Goal: Communication & Community: Ask a question

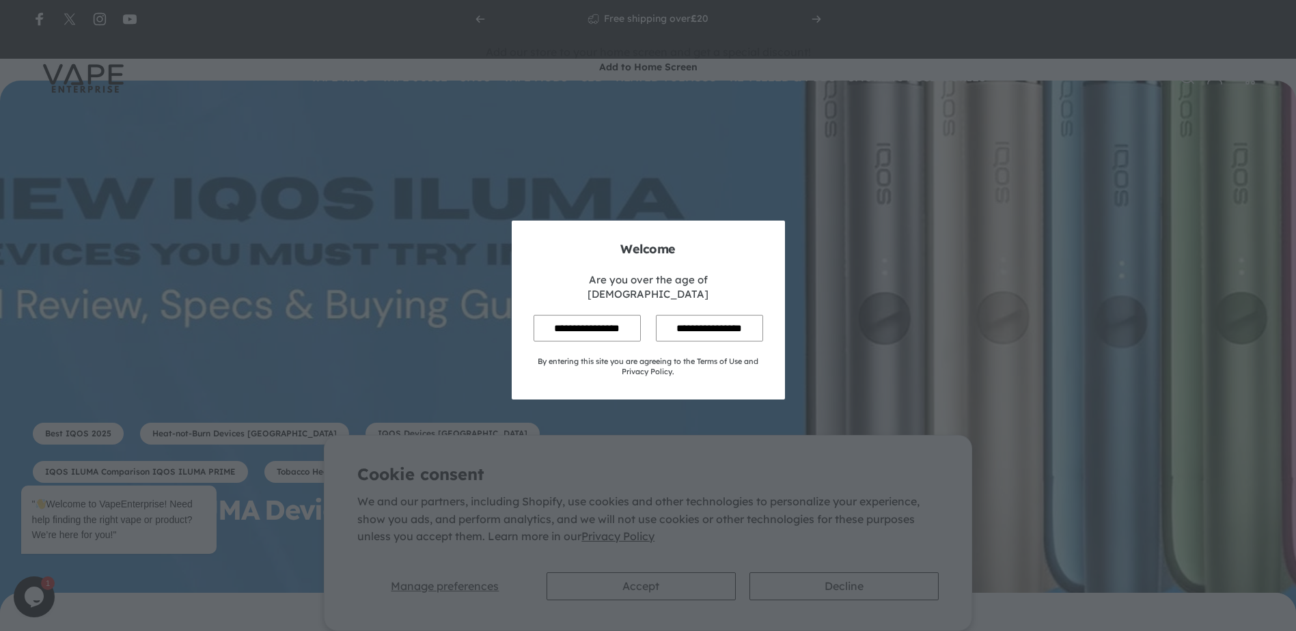
click at [585, 319] on input "**********" at bounding box center [586, 328] width 107 height 27
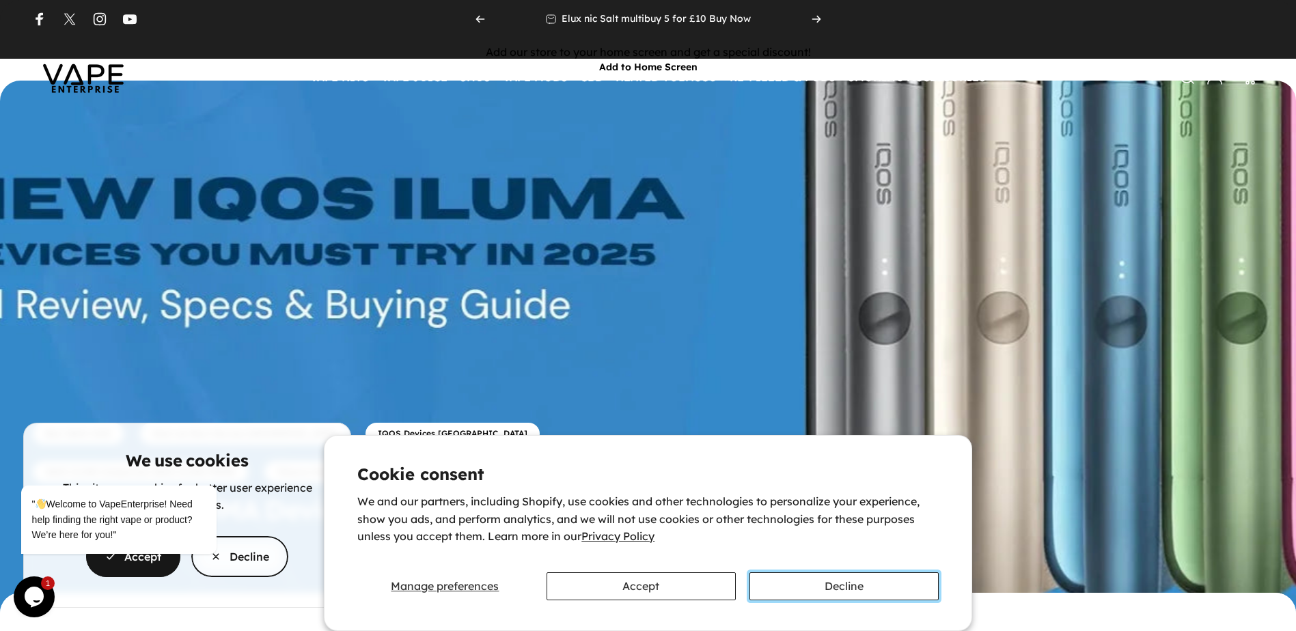
click at [820, 585] on button "Decline" at bounding box center [843, 586] width 189 height 28
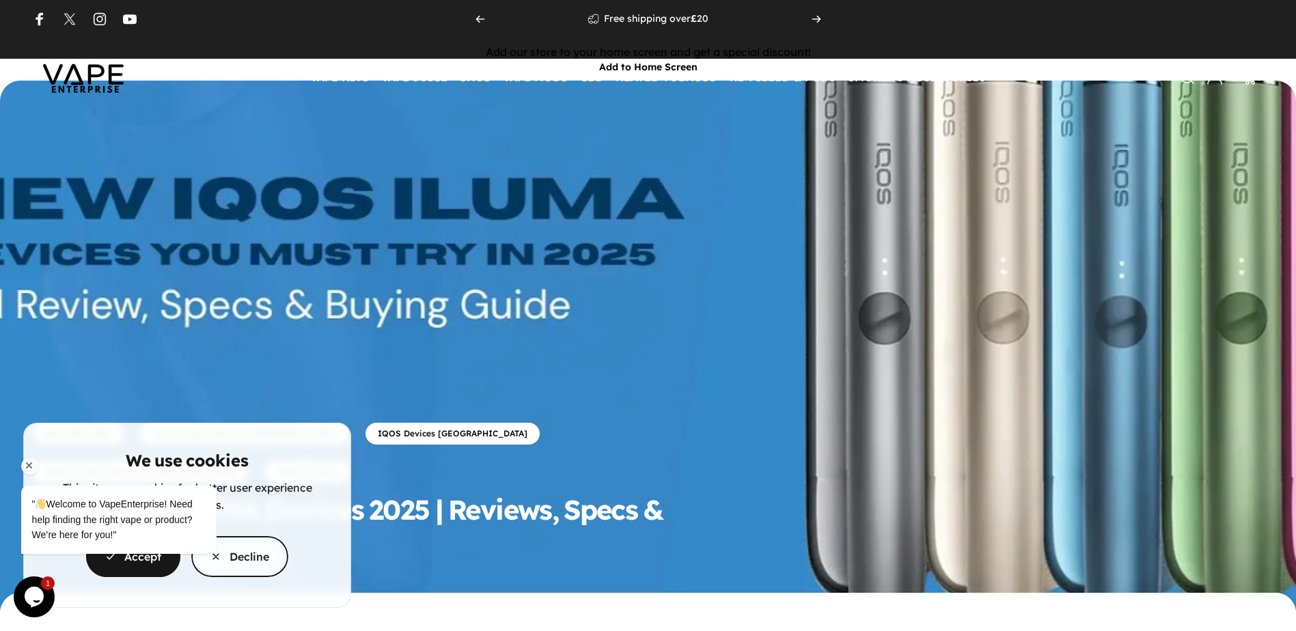
click at [219, 557] on div "" Welcome to VapeEnterprise! Need help finding the right vape or product? We’re…" at bounding box center [137, 506] width 232 height 109
click at [26, 464] on icon "Chat attention grabber" at bounding box center [29, 466] width 12 height 12
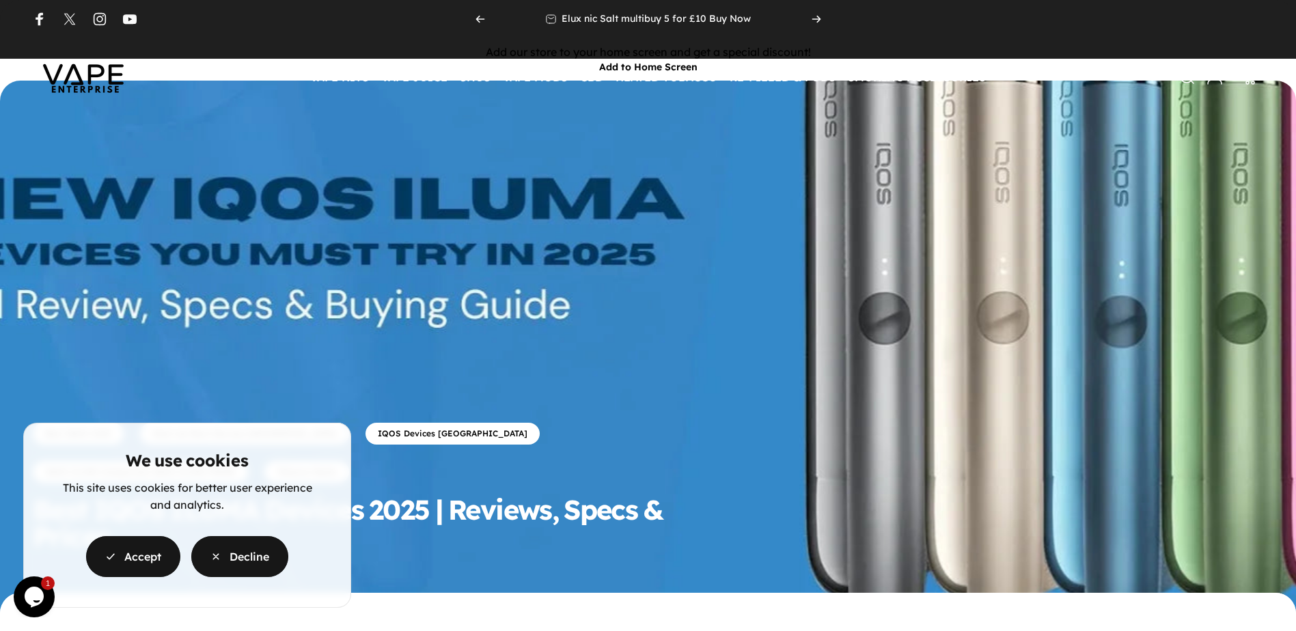
click at [222, 550] on span "button" at bounding box center [239, 557] width 145 height 82
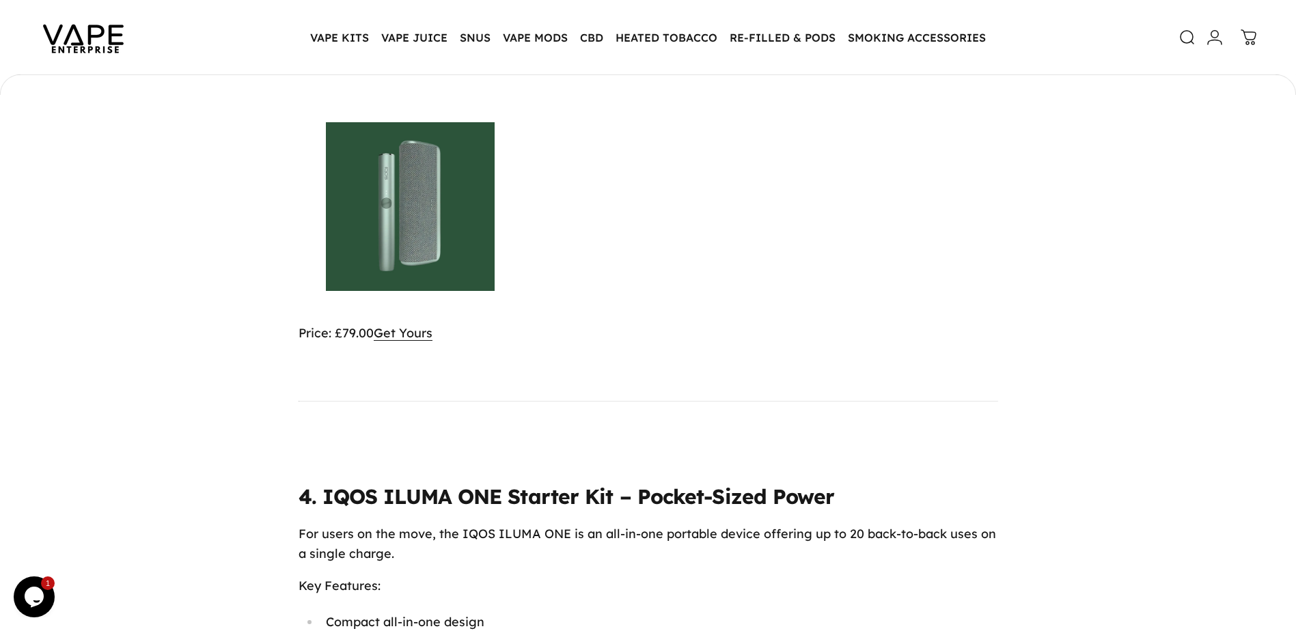
scroll to position [3688, 0]
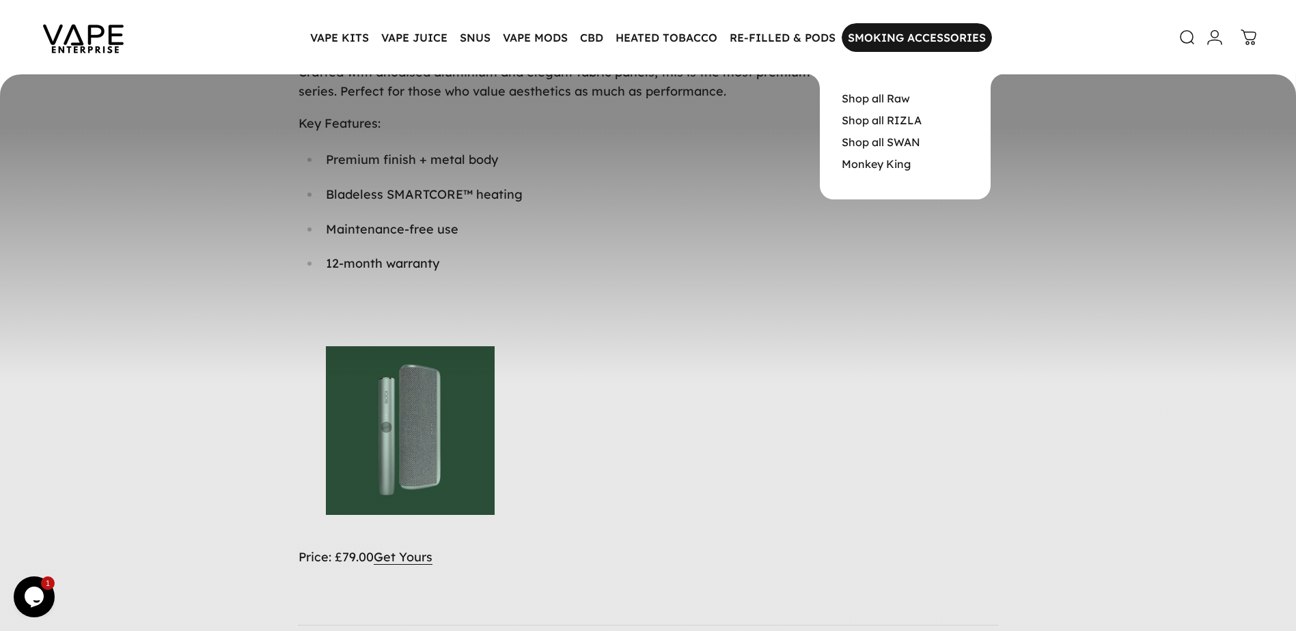
click at [903, 37] on magnet-element "SMOKING ACCESSORIES SMOKING ACCESSORIES" at bounding box center [916, 37] width 150 height 29
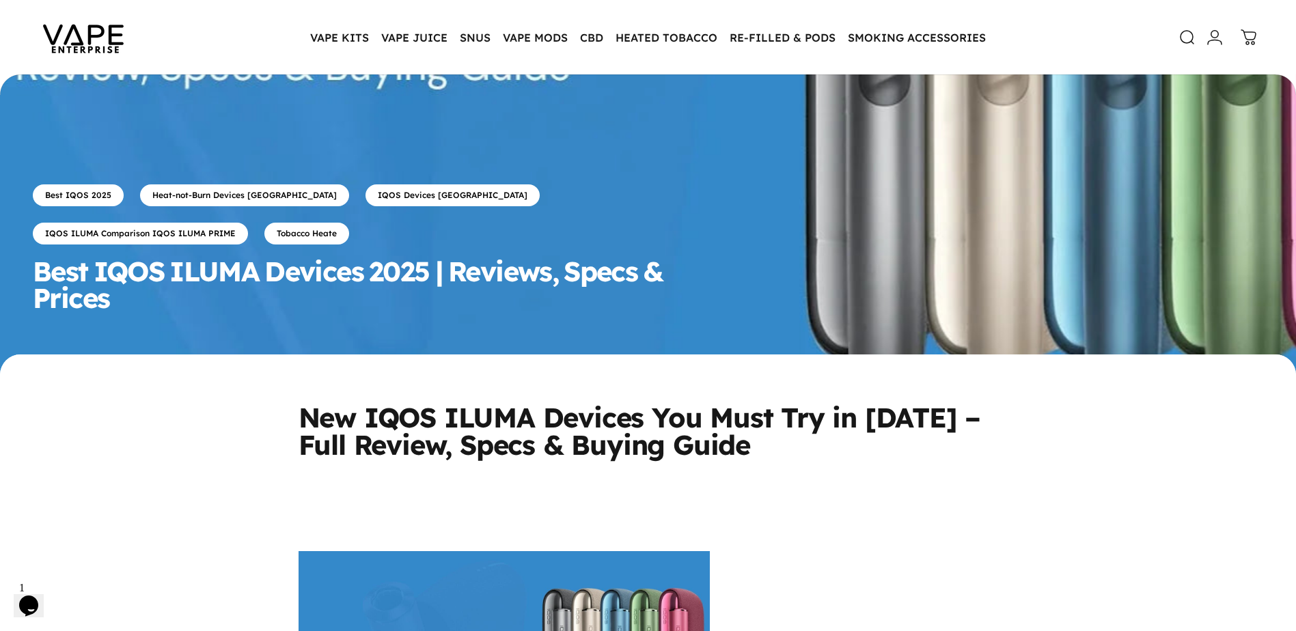
scroll to position [179, 0]
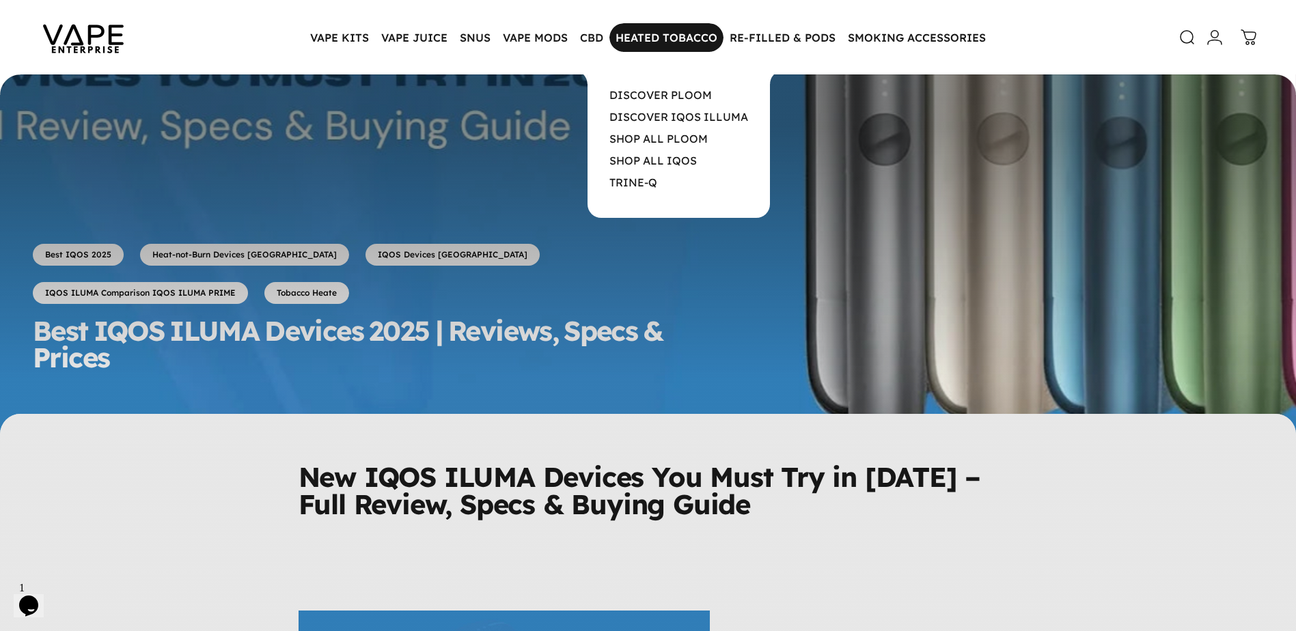
click at [703, 38] on magnet-element "HEATED TOBACCO HEATED TOBACCO" at bounding box center [666, 37] width 114 height 29
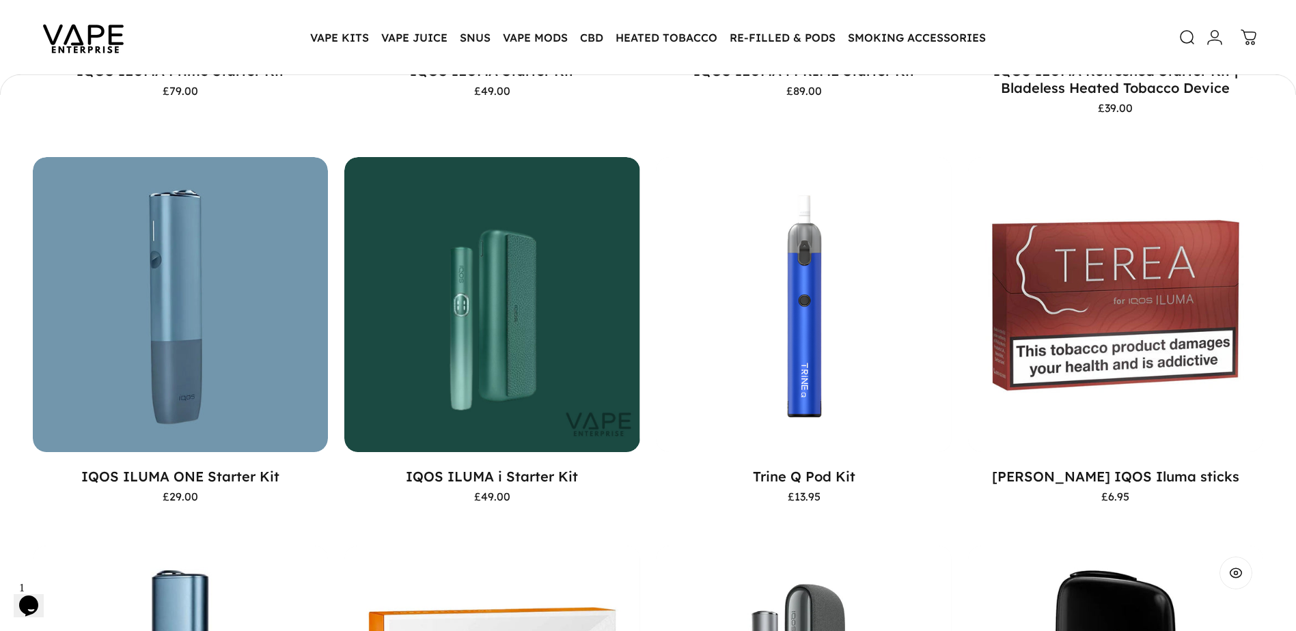
scroll to position [611, 0]
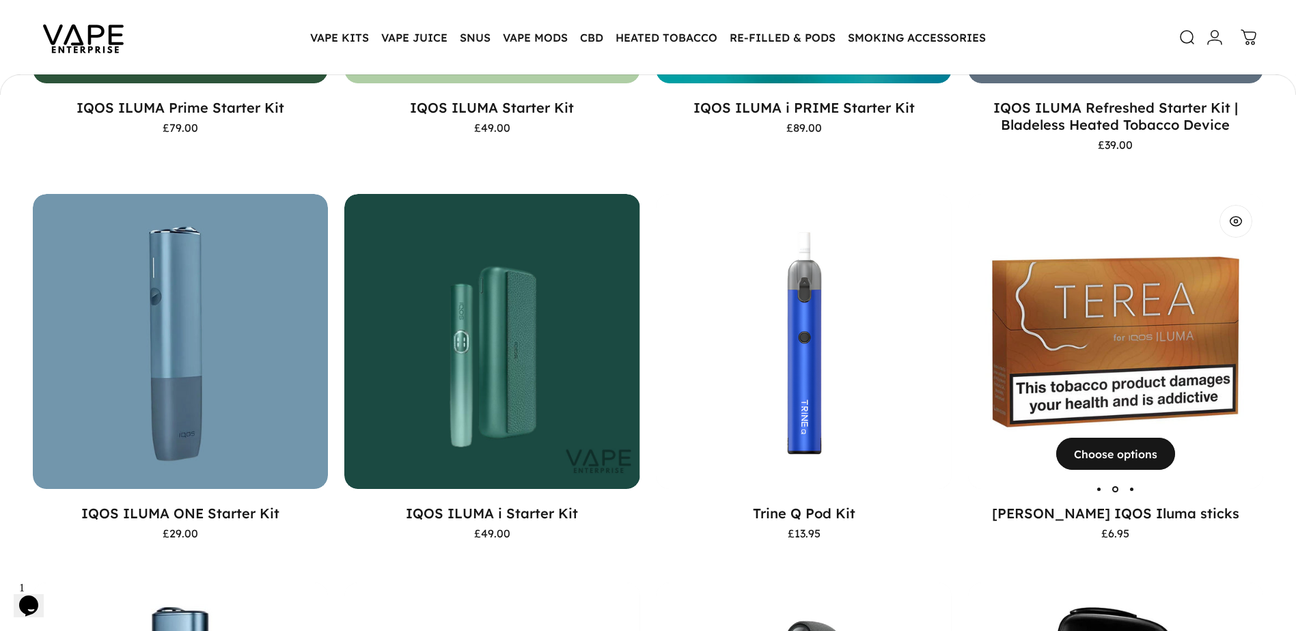
click at [1100, 391] on img "TEREA IQOS Iluma sticks" at bounding box center [1115, 341] width 295 height 295
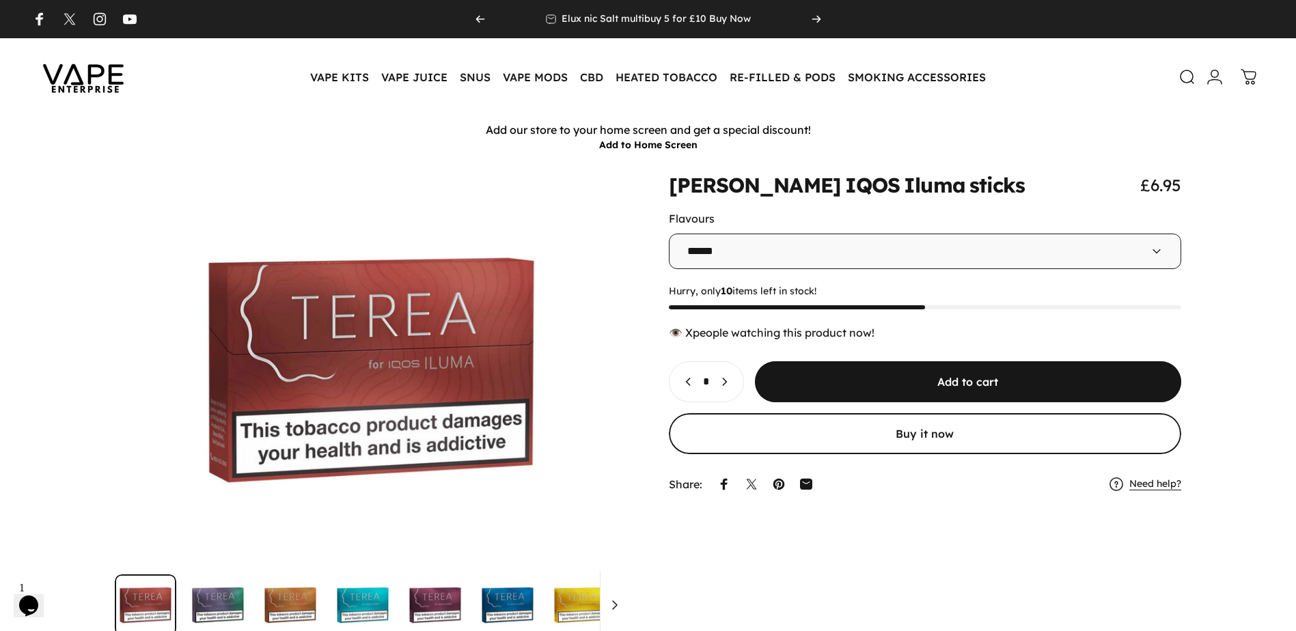
click at [1154, 251] on icon at bounding box center [1156, 250] width 7 height 3
click at [1157, 253] on icon at bounding box center [1156, 250] width 7 height 3
click at [1160, 253] on icon at bounding box center [1156, 252] width 14 height 14
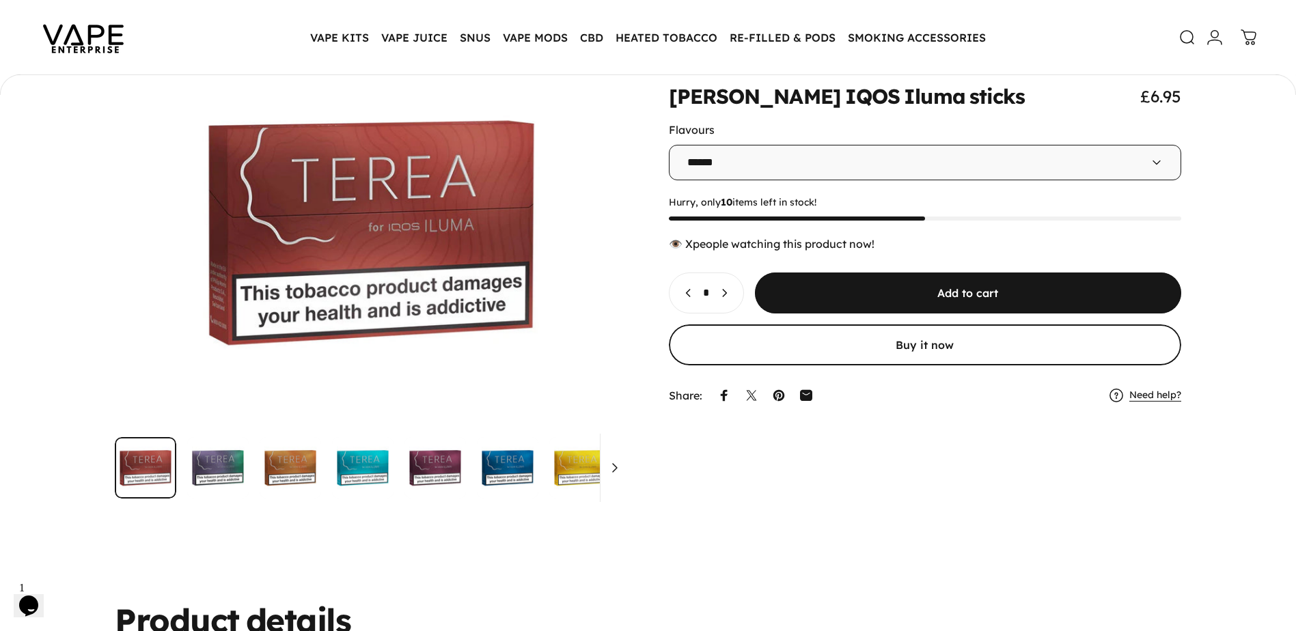
scroll to position [133, 0]
click at [218, 467] on img "Go to item" at bounding box center [217, 468] width 61 height 61
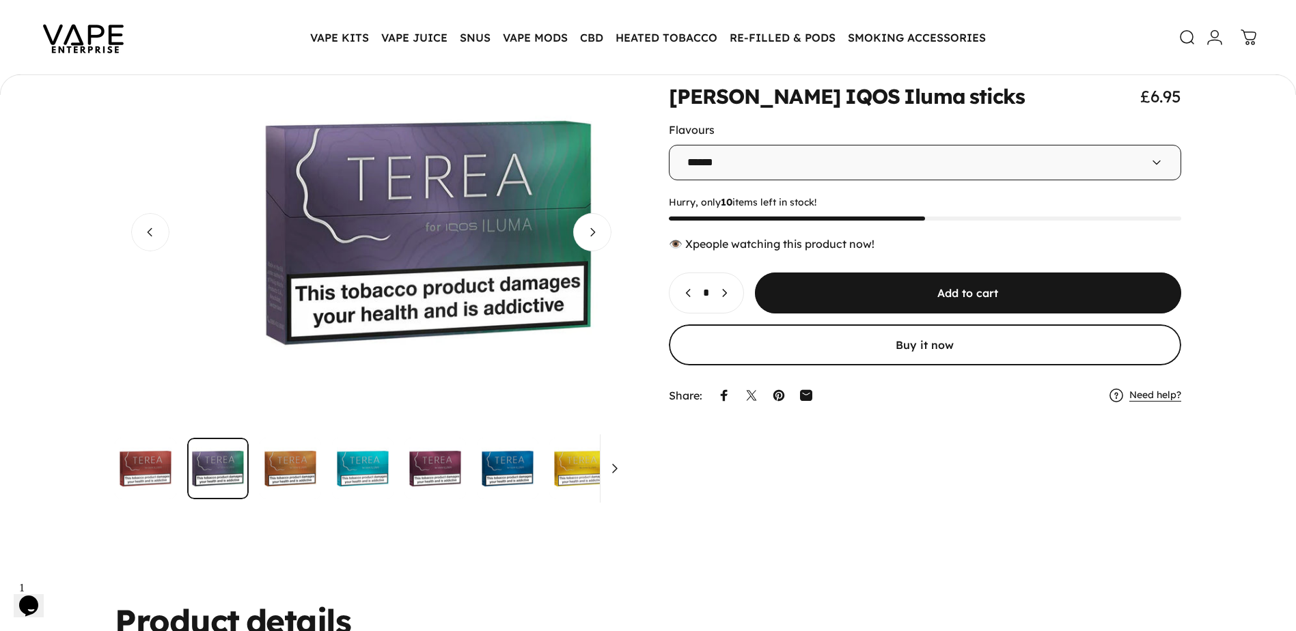
scroll to position [0, 513]
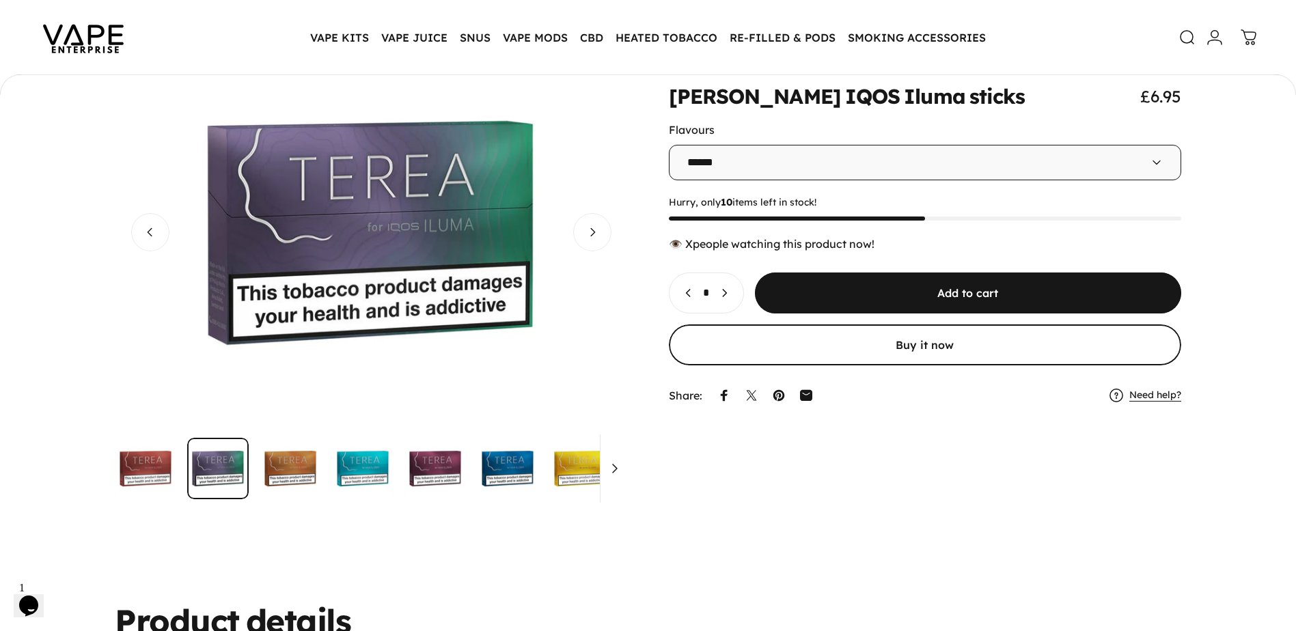
click at [284, 468] on img "Go to item" at bounding box center [290, 468] width 61 height 61
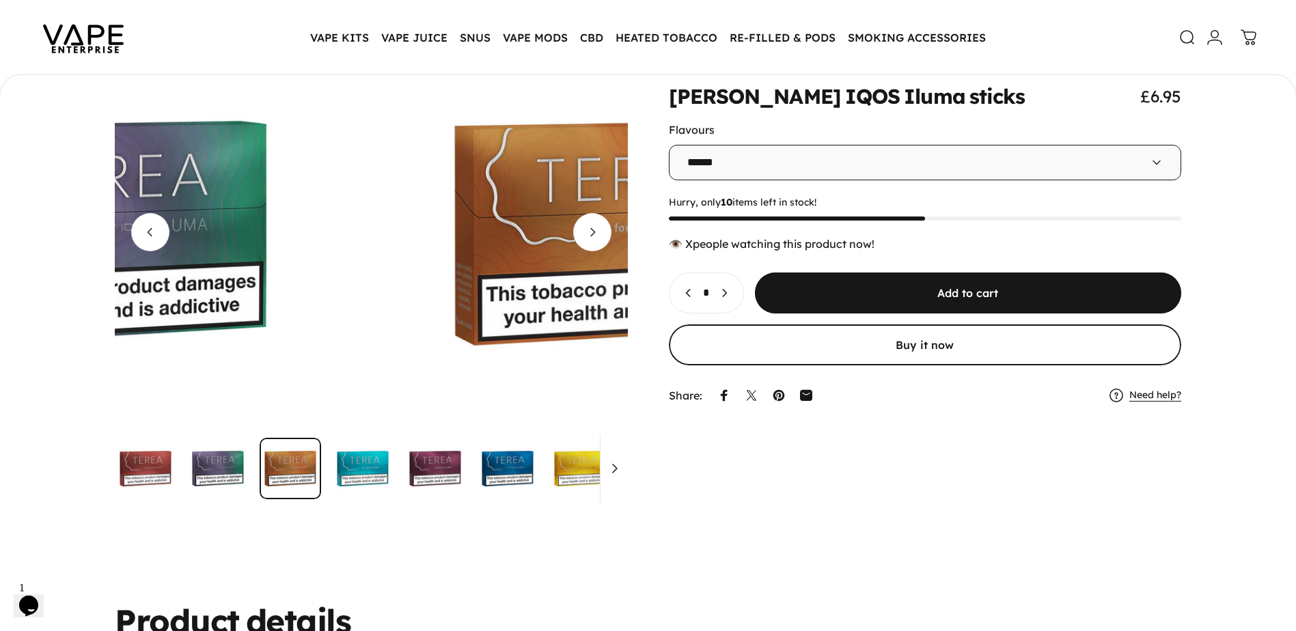
scroll to position [0, 1025]
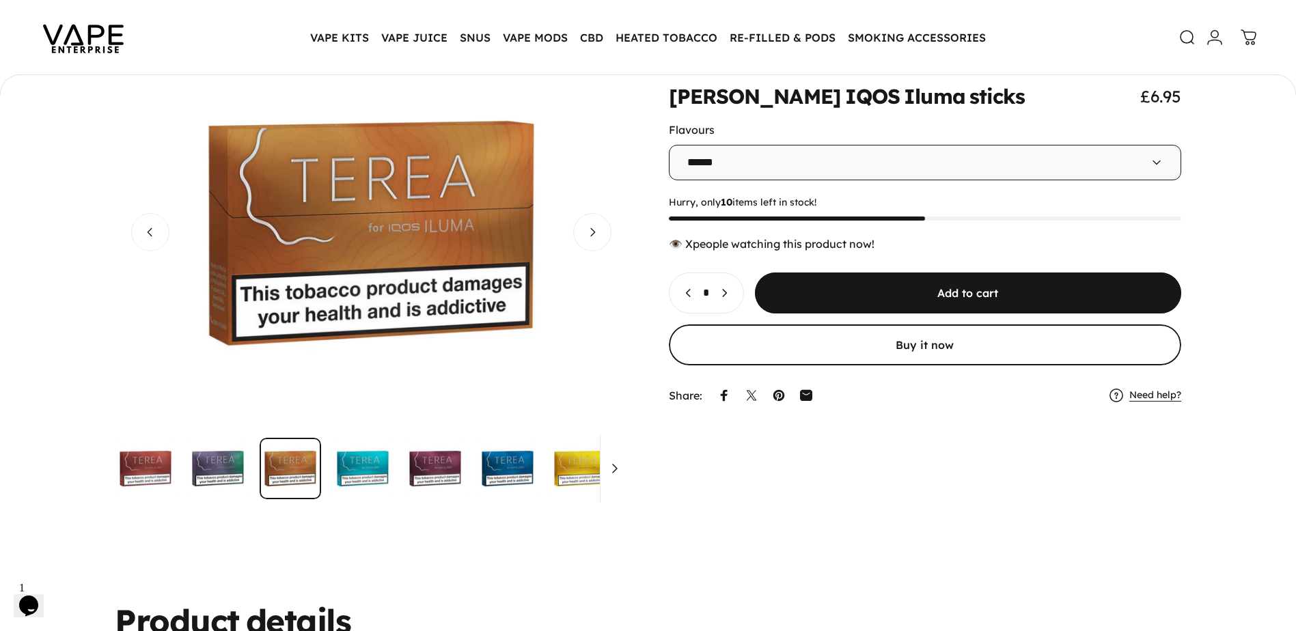
click at [359, 463] on img "Go to item" at bounding box center [362, 468] width 61 height 61
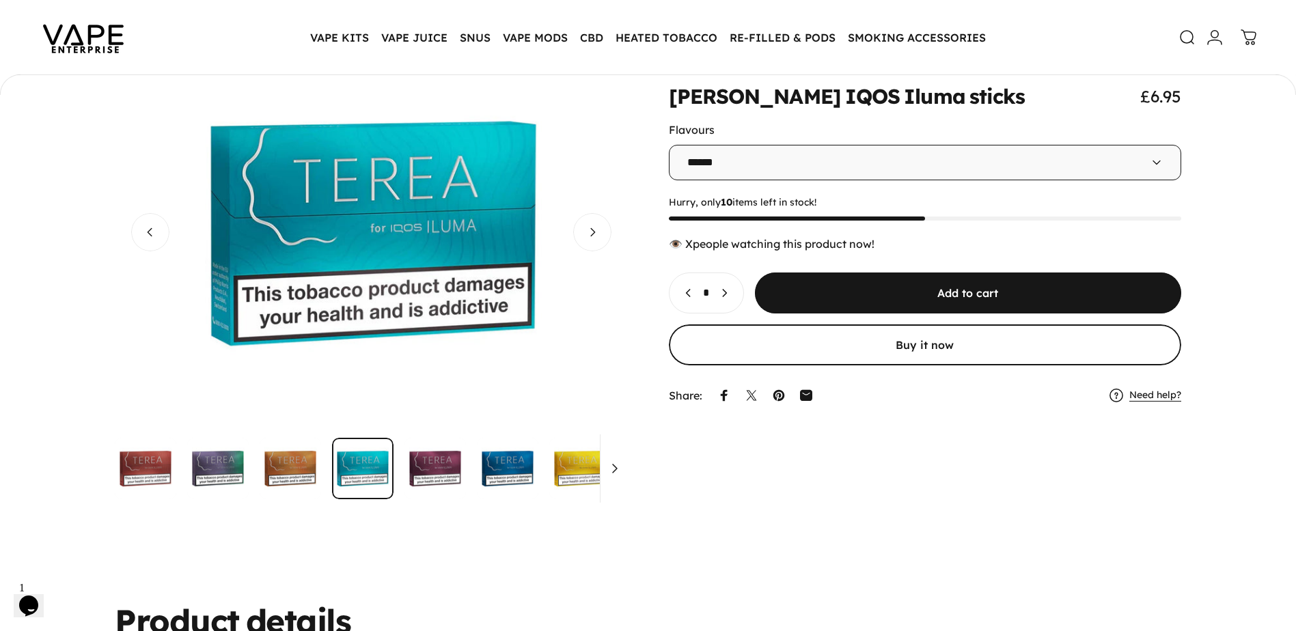
scroll to position [0, 1538]
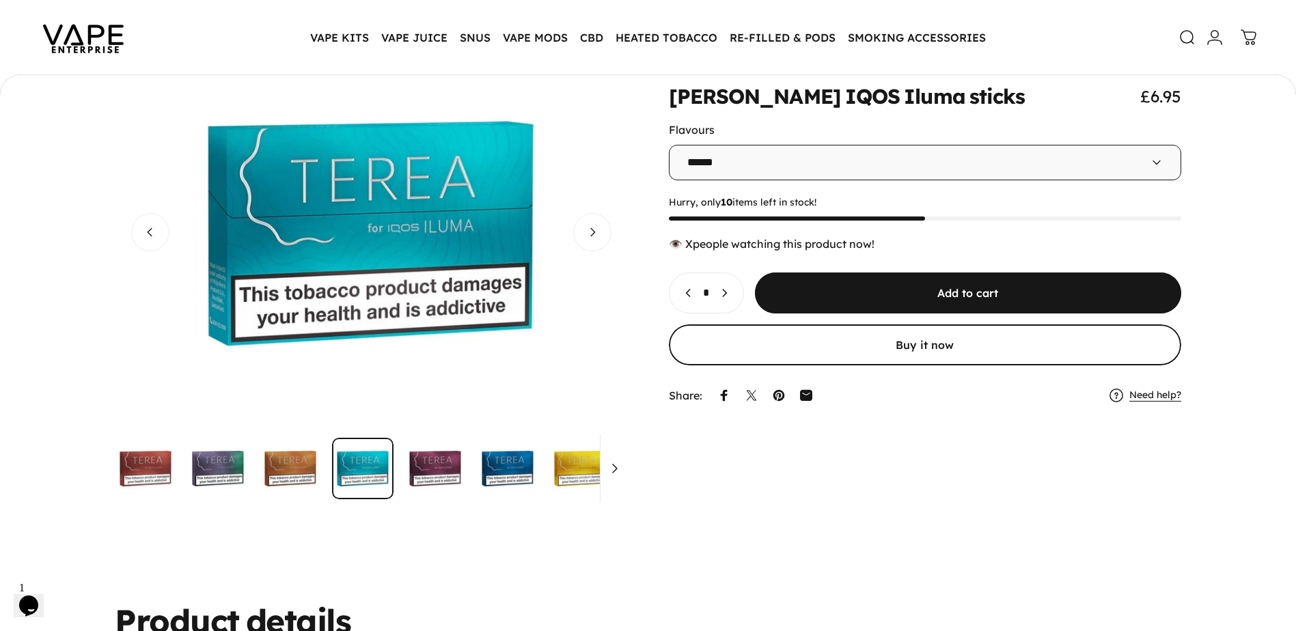
click at [425, 468] on img "Go to item" at bounding box center [434, 468] width 61 height 61
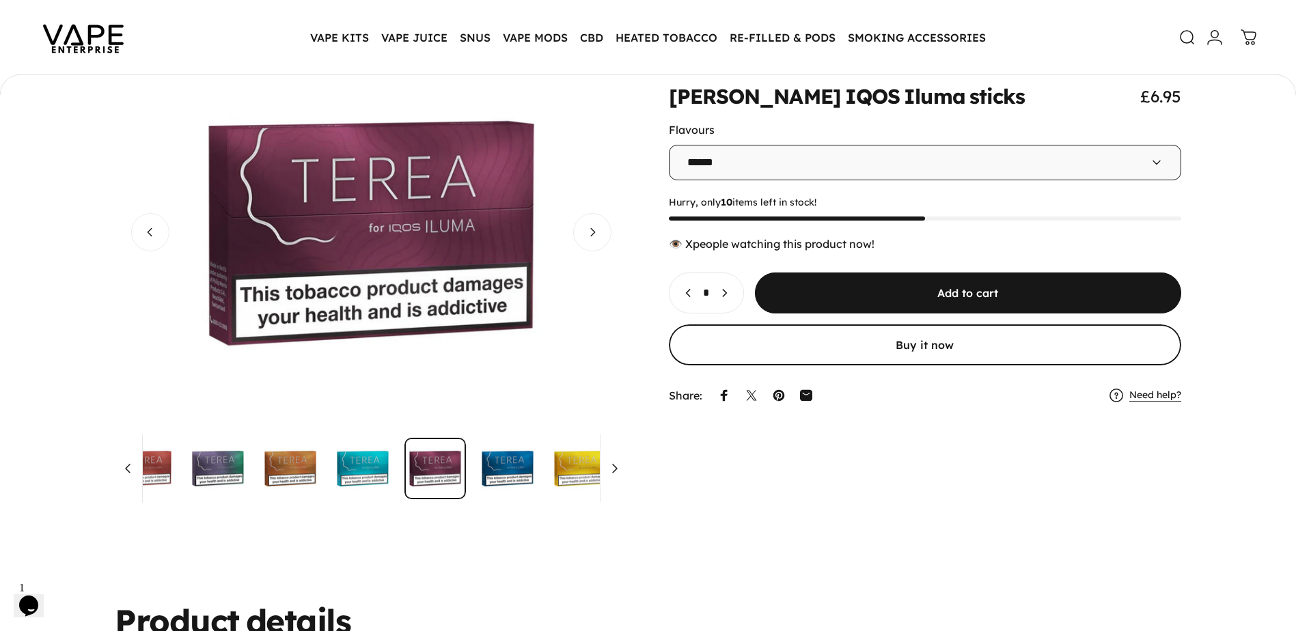
scroll to position [0, 64]
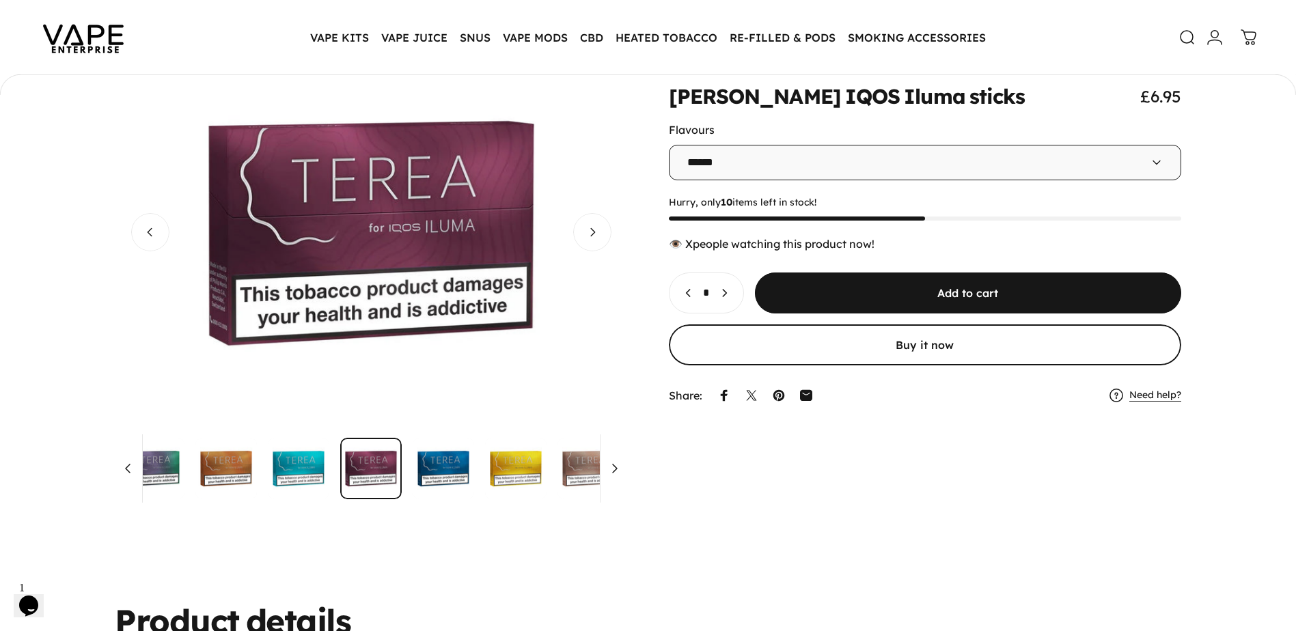
click at [424, 464] on img "Go to item" at bounding box center [443, 468] width 61 height 61
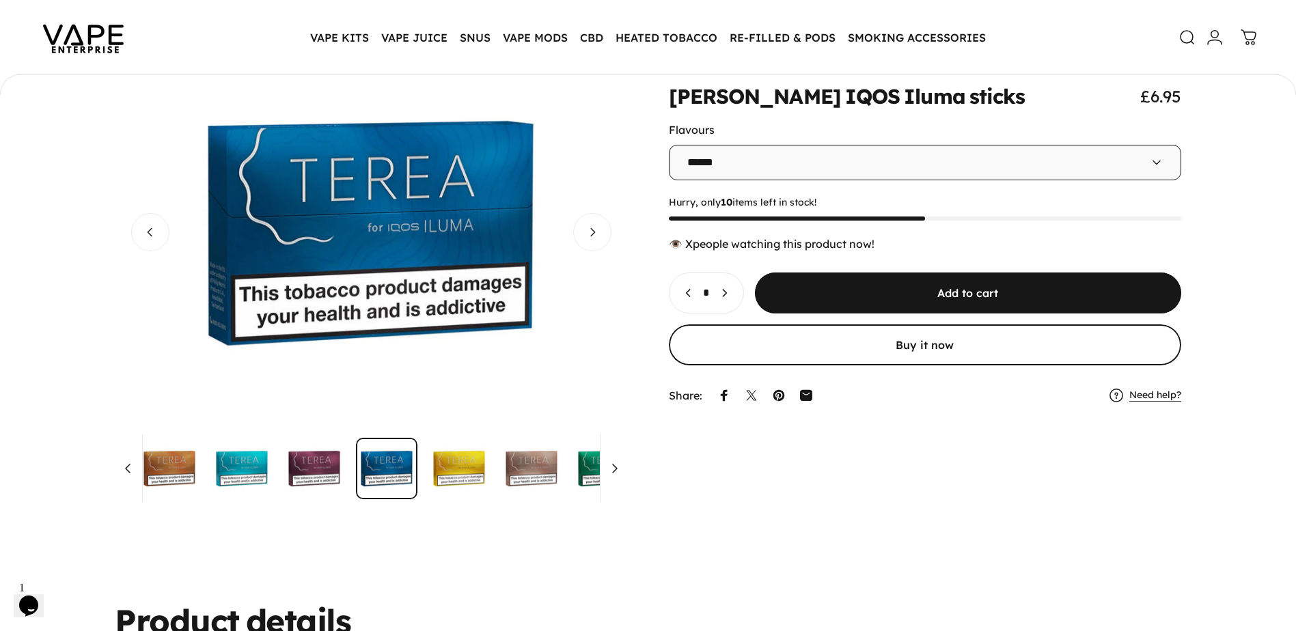
scroll to position [0, 137]
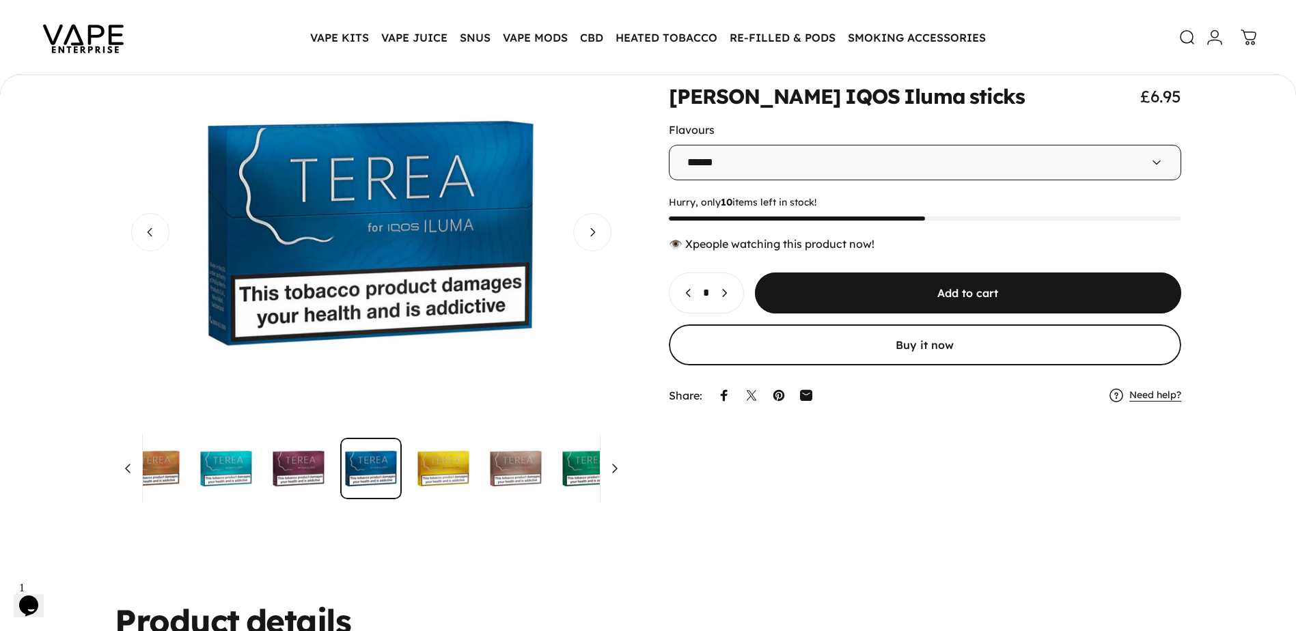
click at [529, 474] on img "Go to item" at bounding box center [515, 468] width 61 height 61
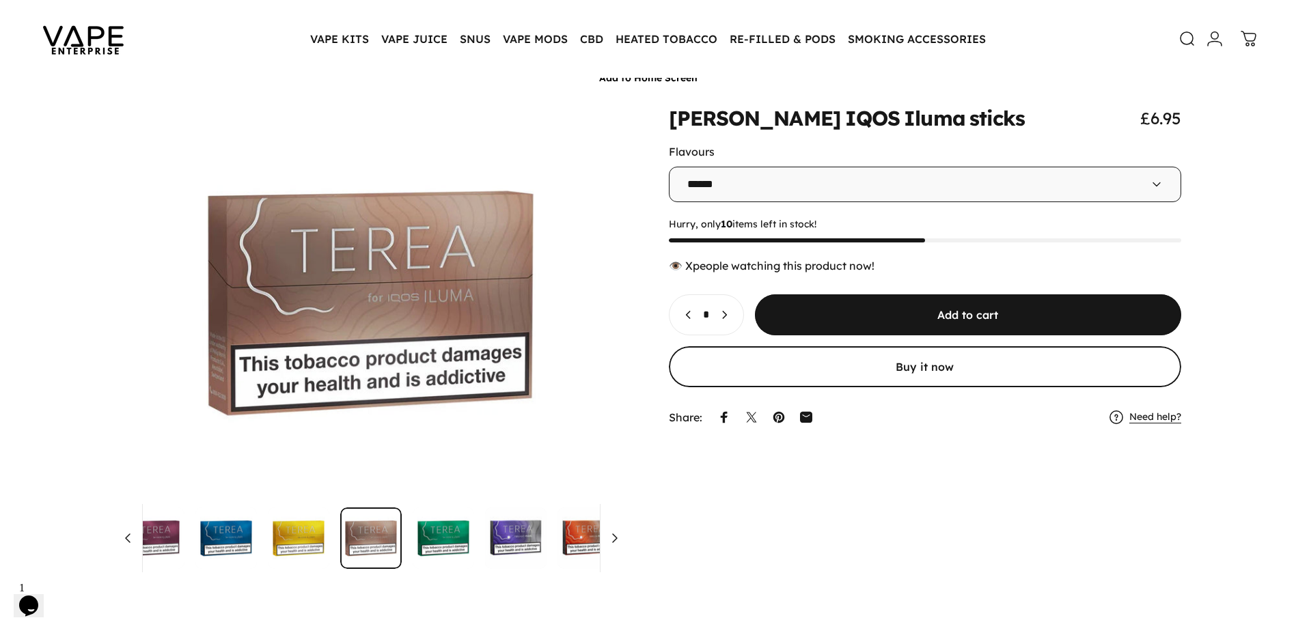
scroll to position [68, 0]
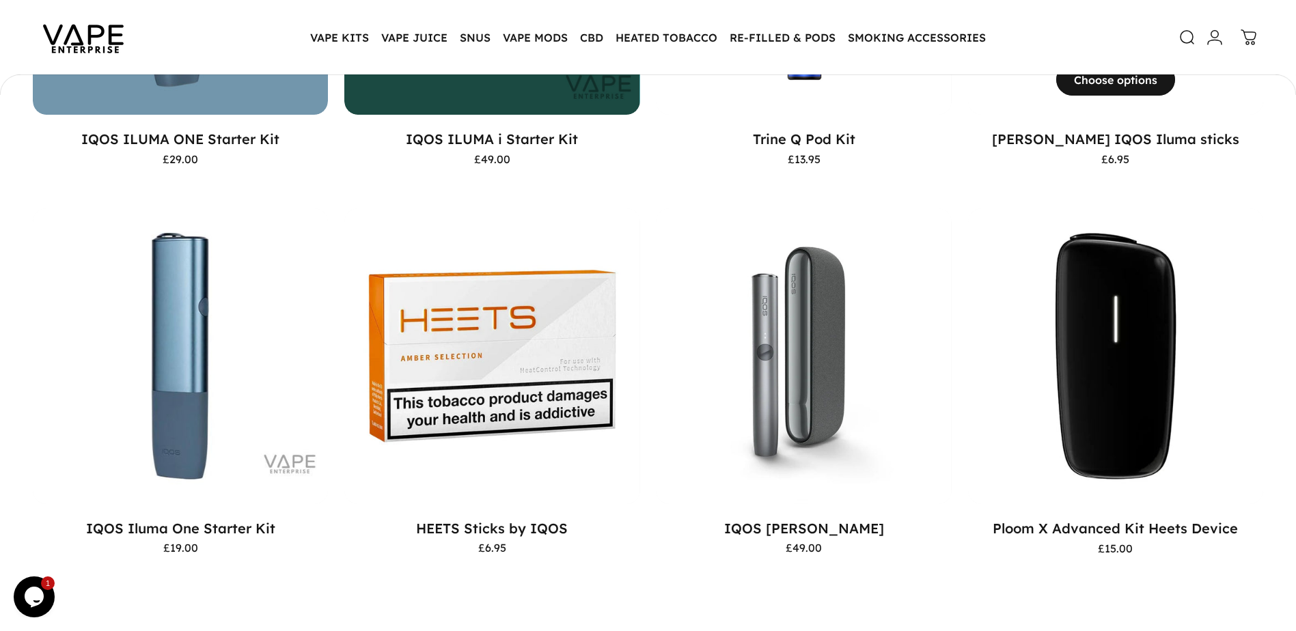
scroll to position [994, 0]
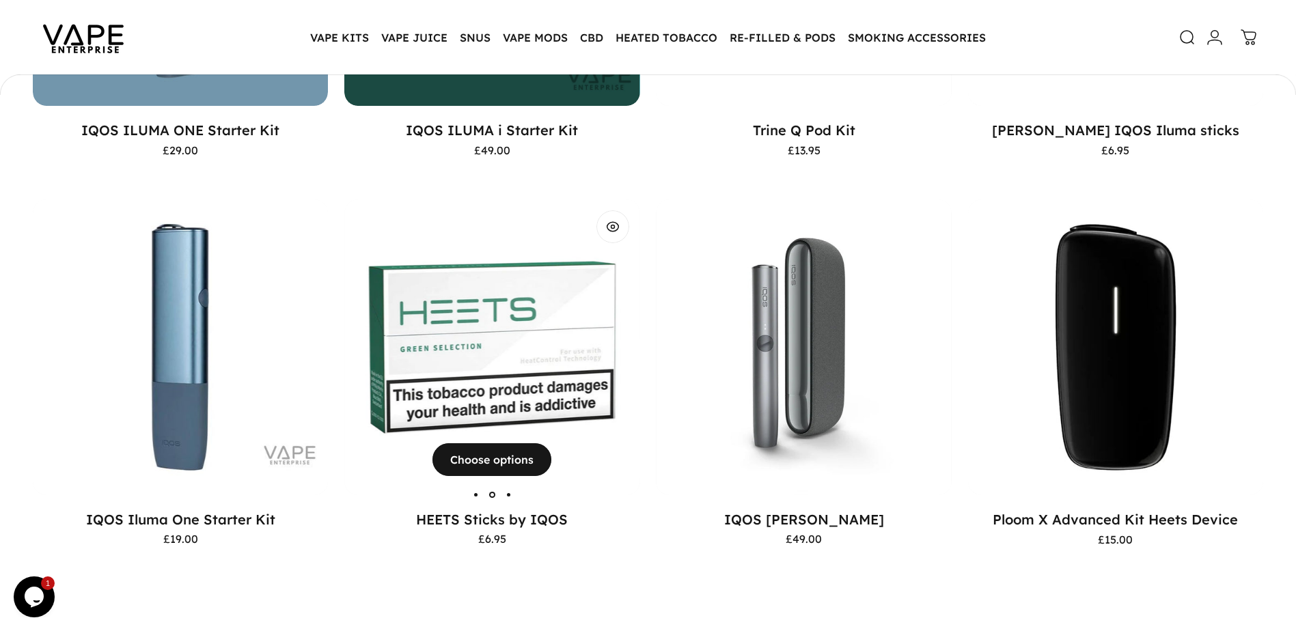
click at [496, 404] on img "HEETS Sticks by IQOS" at bounding box center [491, 346] width 295 height 295
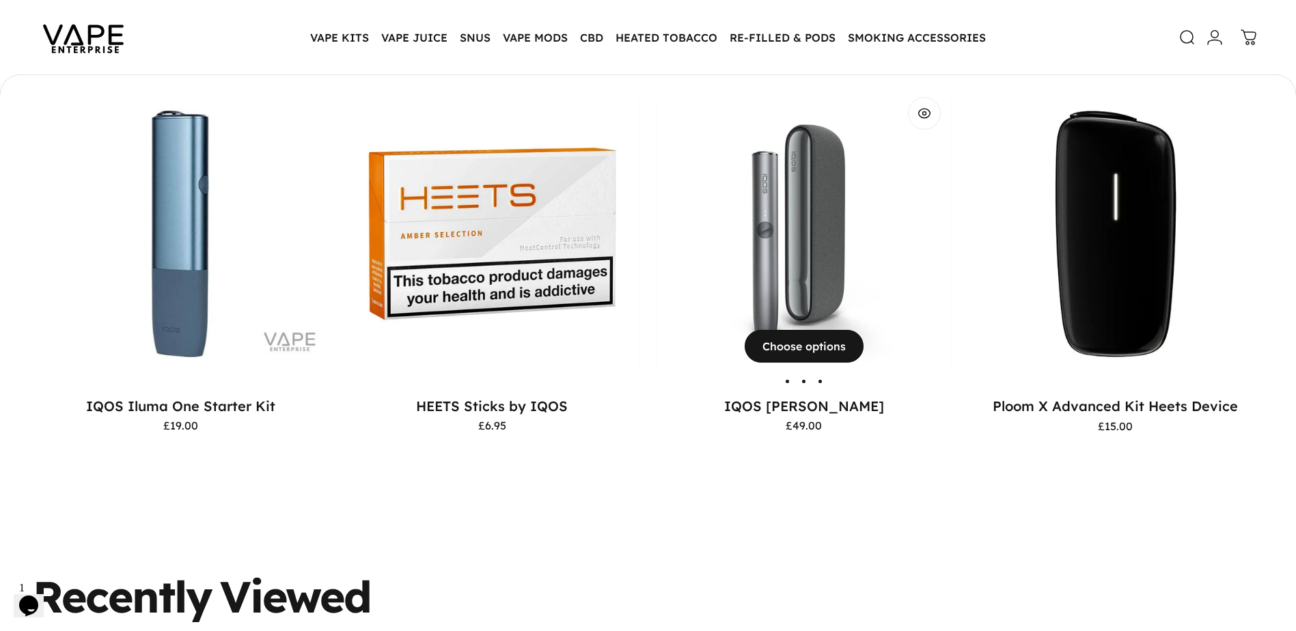
scroll to position [1104, 0]
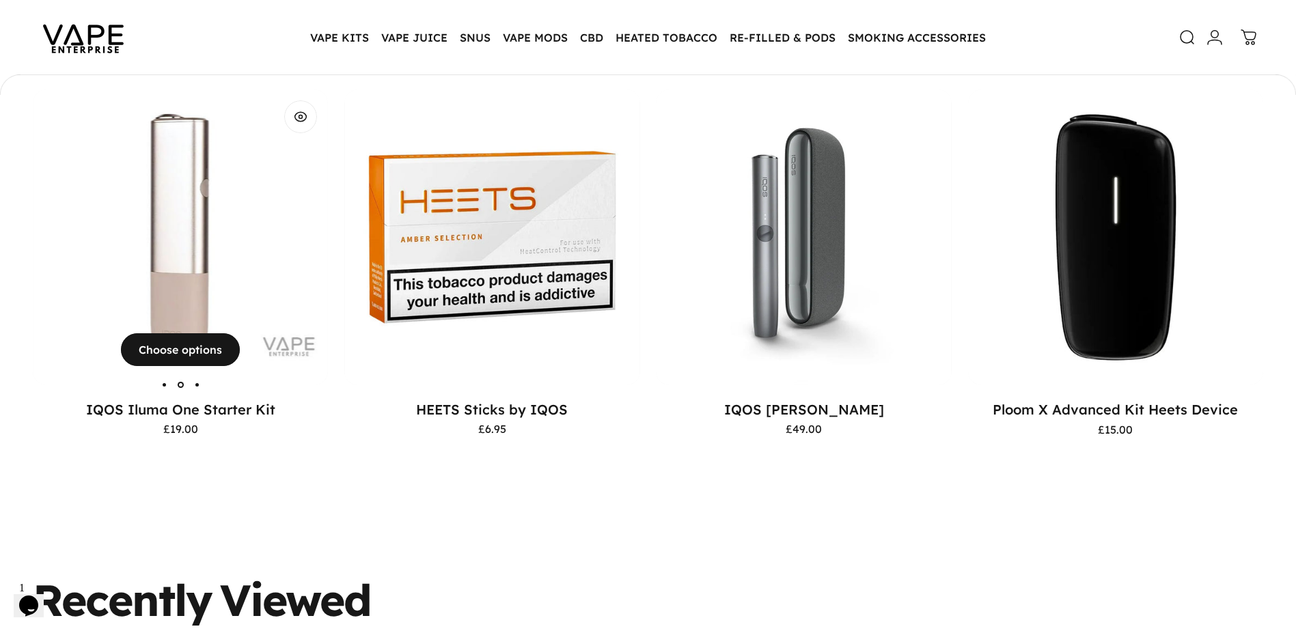
click at [200, 280] on img "IQOS Iluma One Starter Kit" at bounding box center [180, 236] width 295 height 295
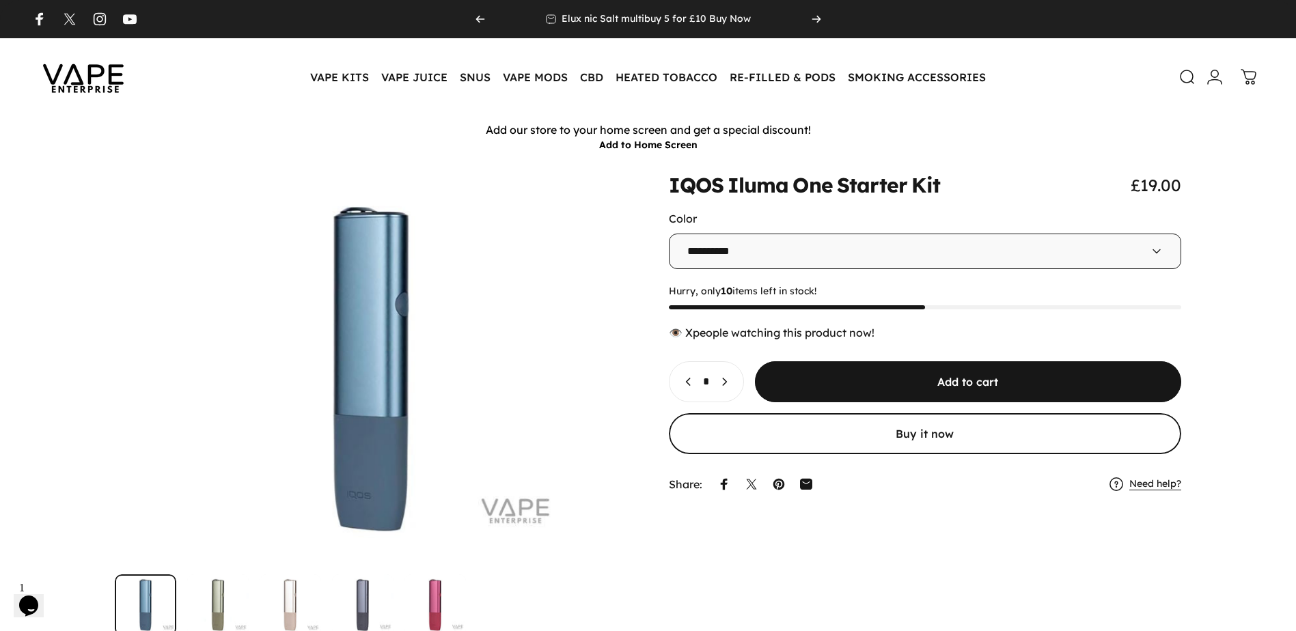
click at [1160, 253] on icon at bounding box center [1156, 252] width 14 height 14
click at [1153, 250] on icon at bounding box center [1156, 250] width 7 height 3
click at [1157, 250] on icon at bounding box center [1156, 252] width 14 height 14
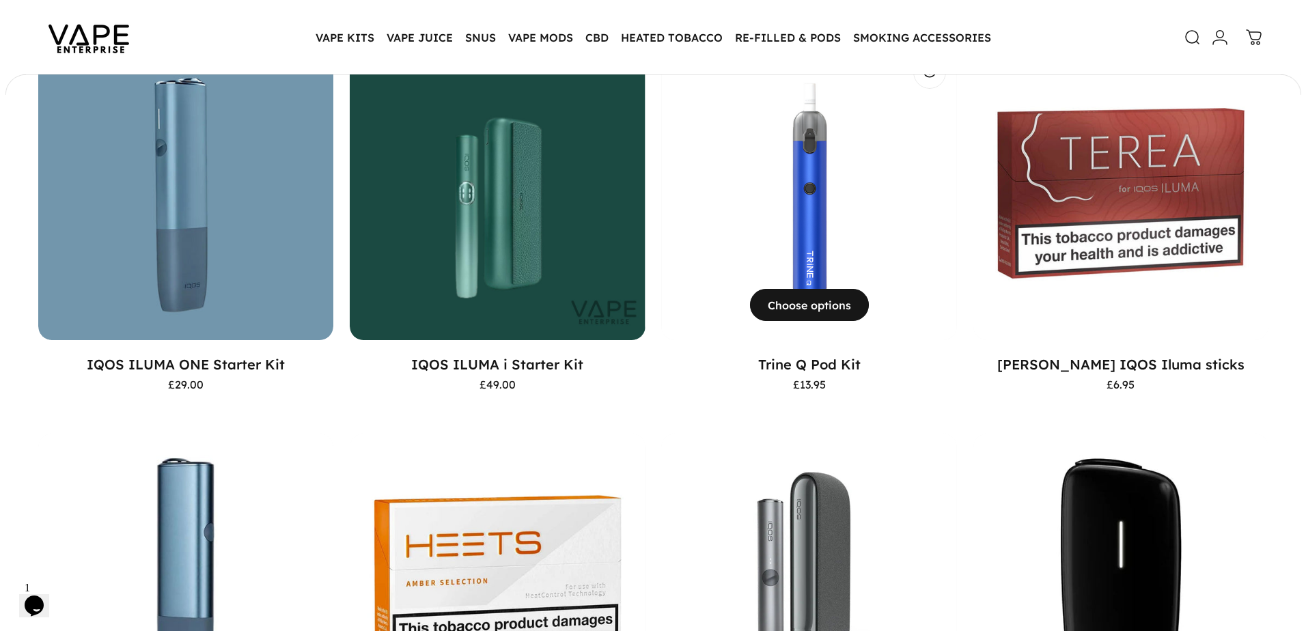
scroll to position [736, 0]
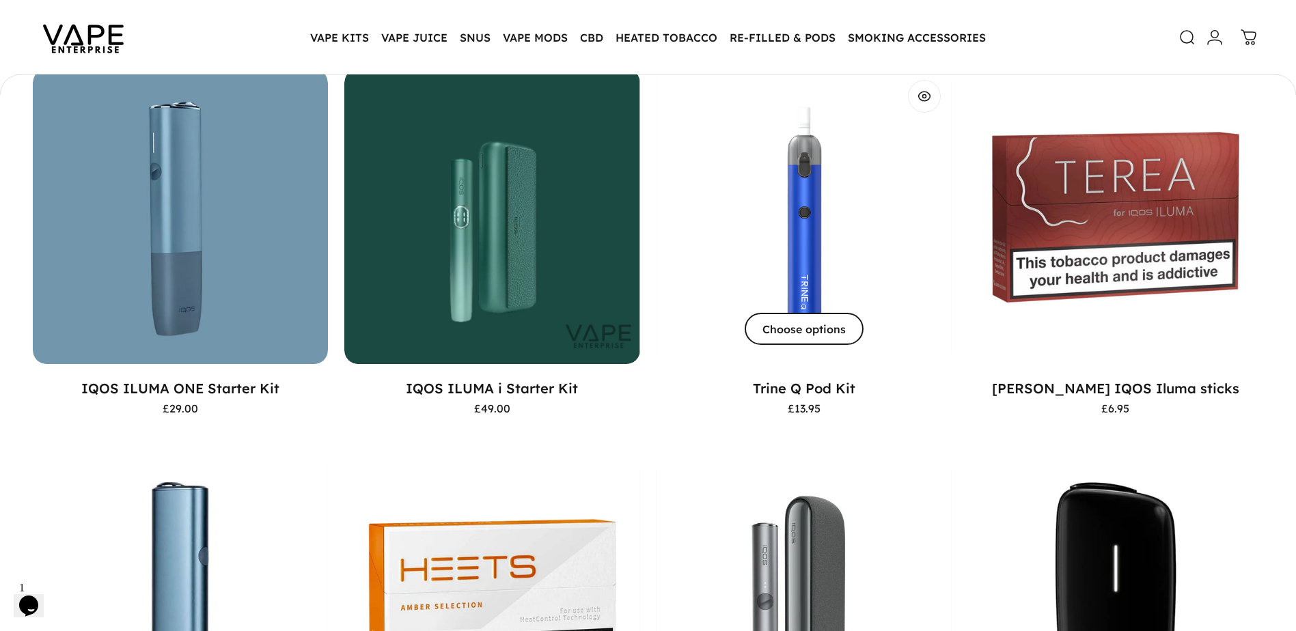
click at [818, 329] on span "Choose options" at bounding box center [803, 329] width 178 height 66
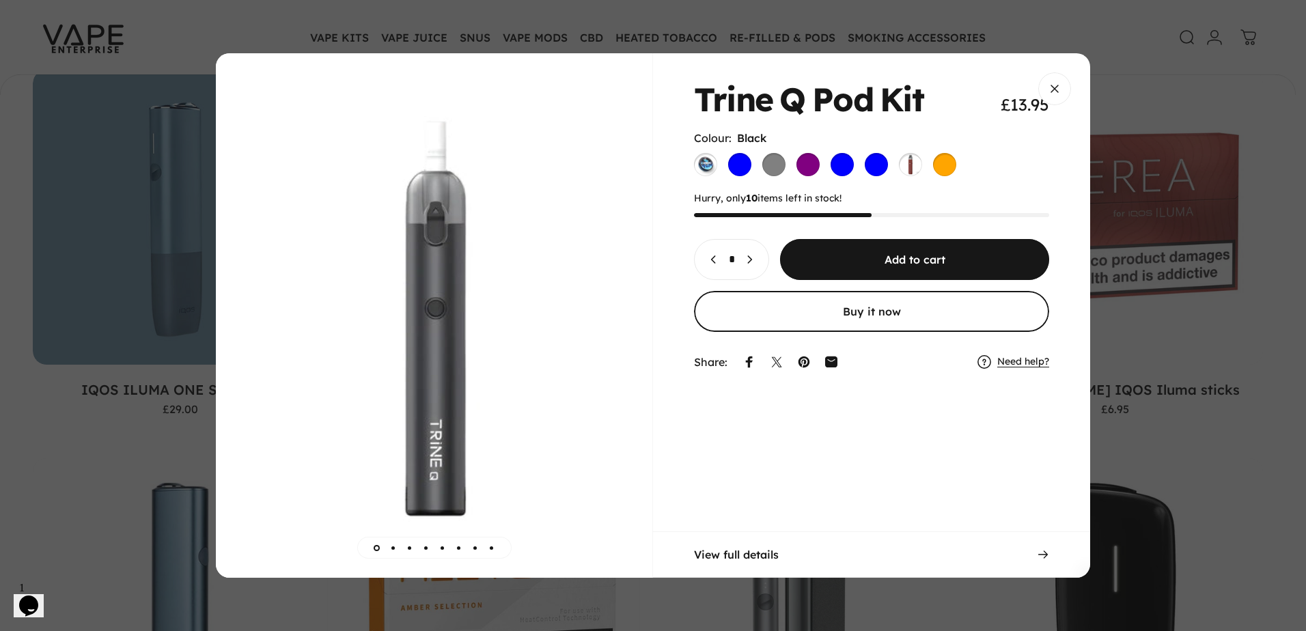
click at [739, 557] on span "View full details" at bounding box center [736, 554] width 85 height 11
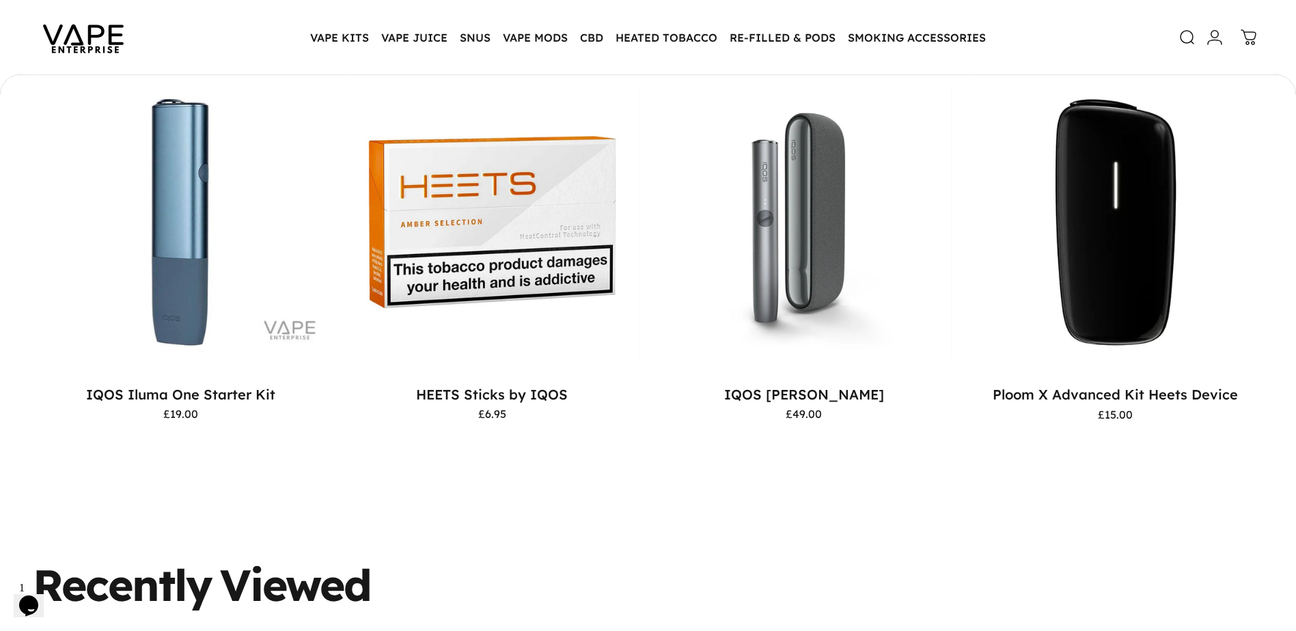
scroll to position [1188, 0]
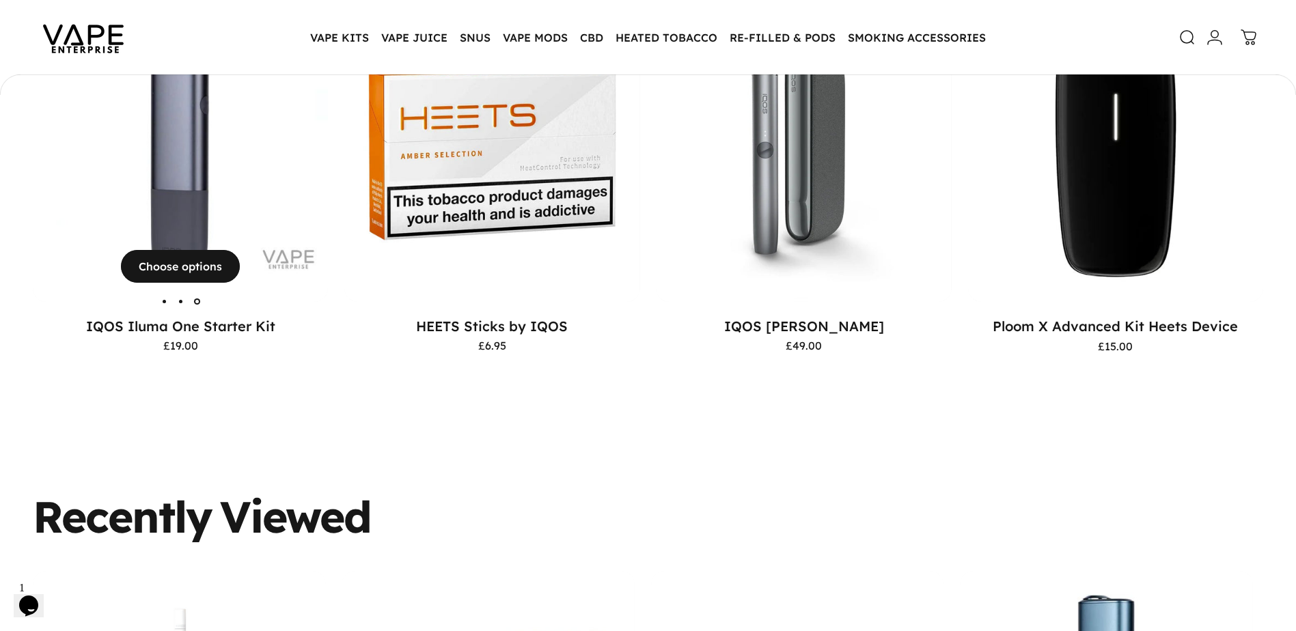
click at [242, 172] on img "IQOS Iluma One Starter Kit" at bounding box center [180, 153] width 295 height 295
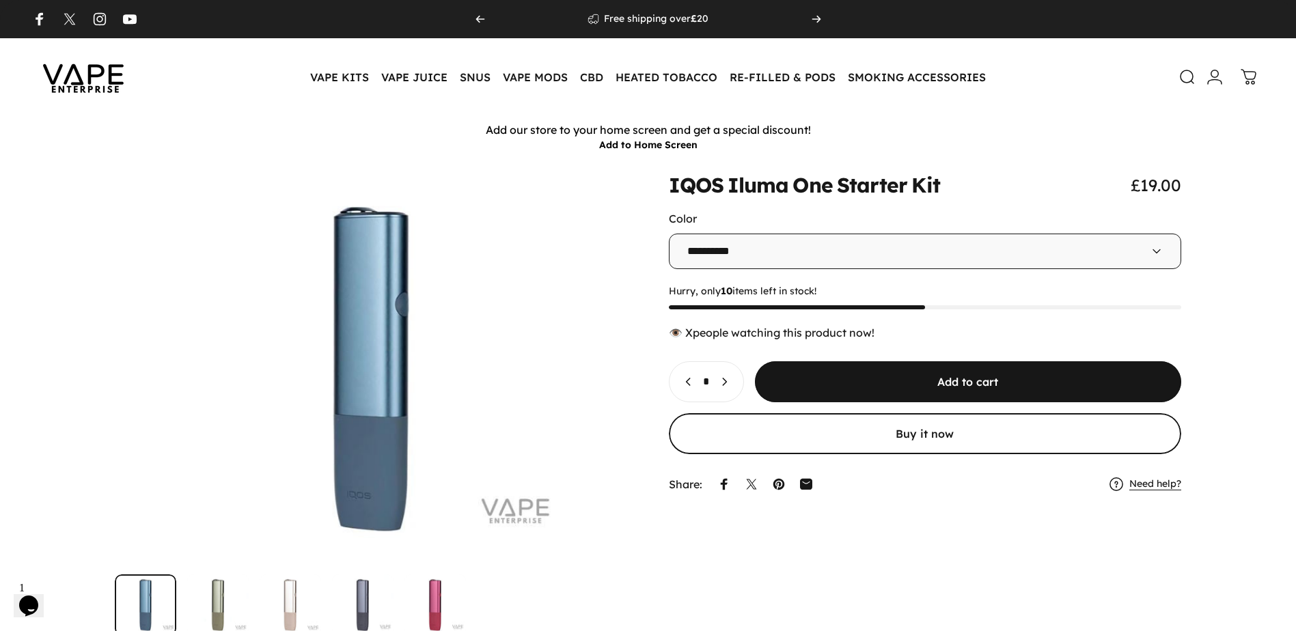
click at [1156, 251] on icon at bounding box center [1156, 252] width 14 height 14
click at [1156, 250] on icon at bounding box center [1156, 252] width 14 height 14
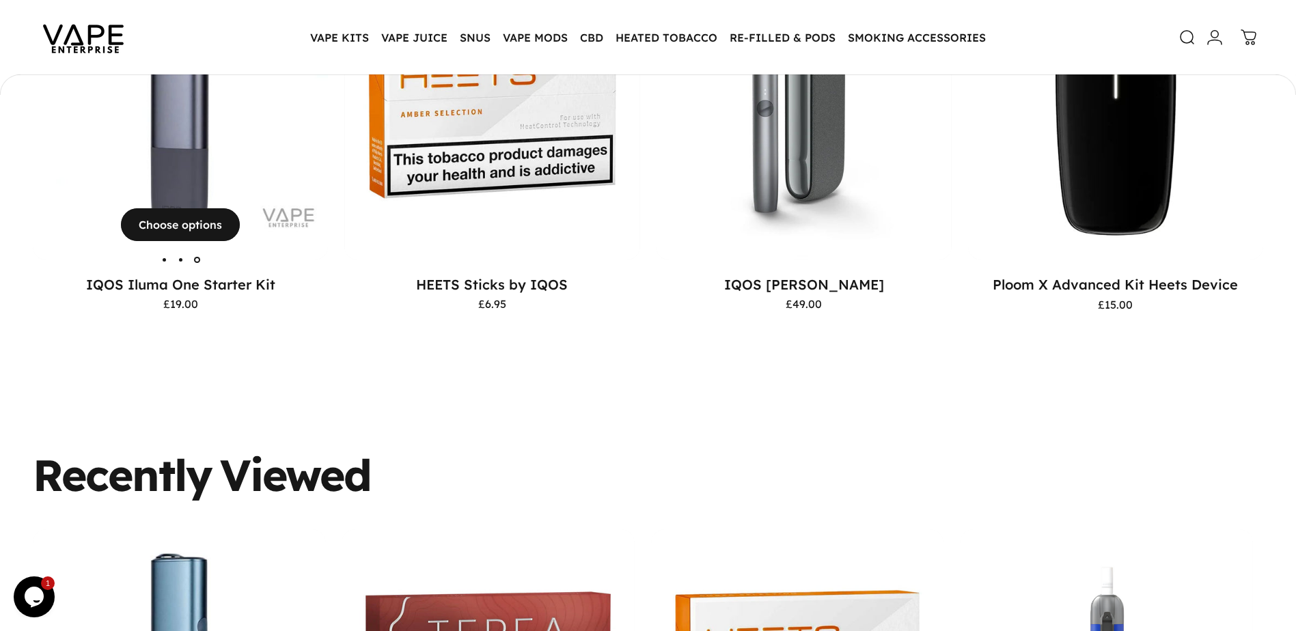
click at [255, 145] on img "IQOS Iluma One Starter Kit" at bounding box center [180, 111] width 295 height 295
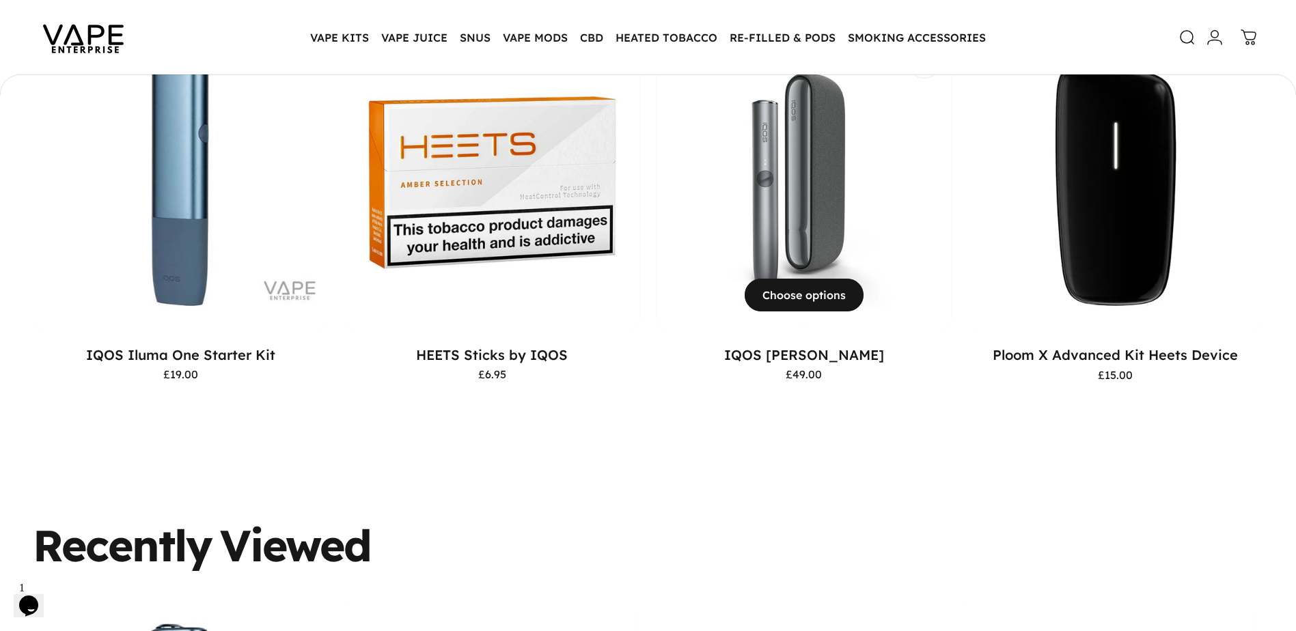
scroll to position [1134, 0]
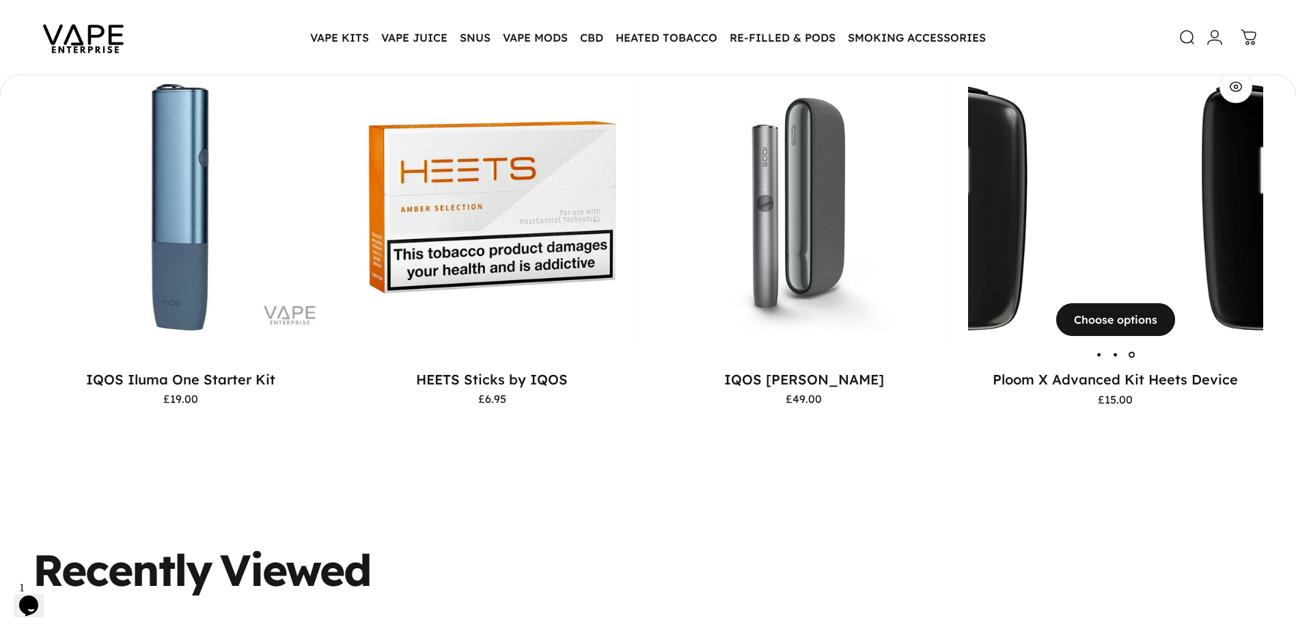
click at [1226, 130] on div "Ploom X Advanced Kit Heets Device" at bounding box center [1261, 206] width 295 height 295
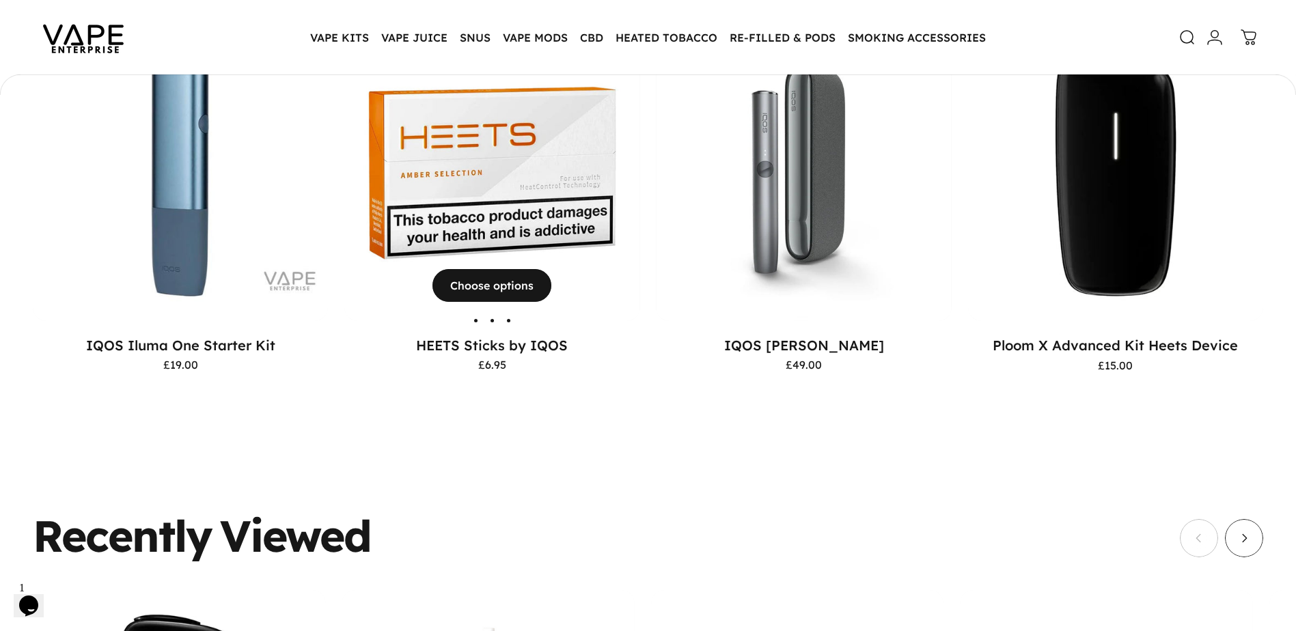
scroll to position [1175, 0]
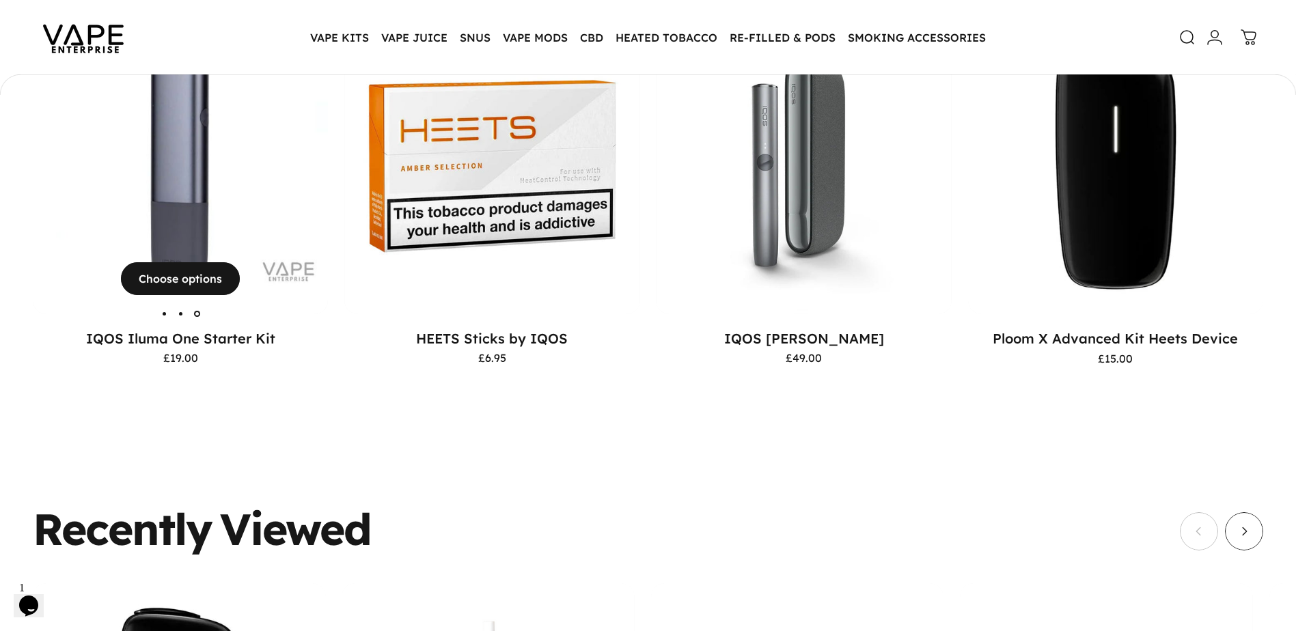
click at [261, 175] on img "IQOS Iluma One Starter Kit" at bounding box center [180, 165] width 295 height 295
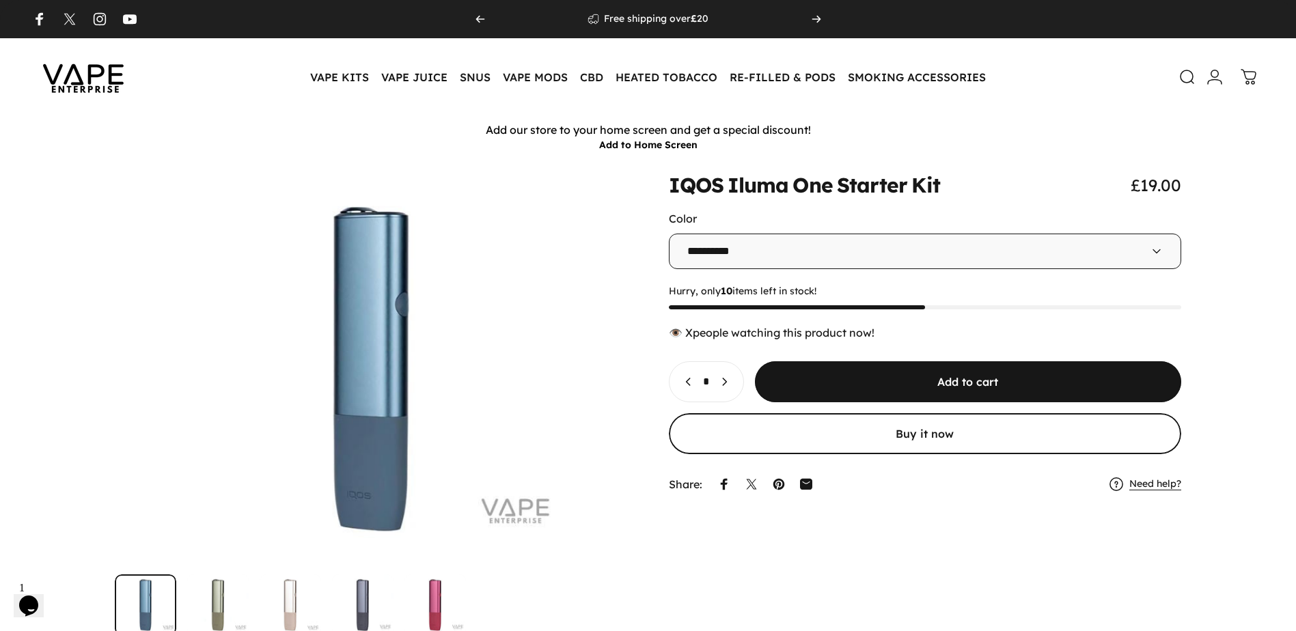
click at [1155, 251] on icon at bounding box center [1156, 250] width 7 height 3
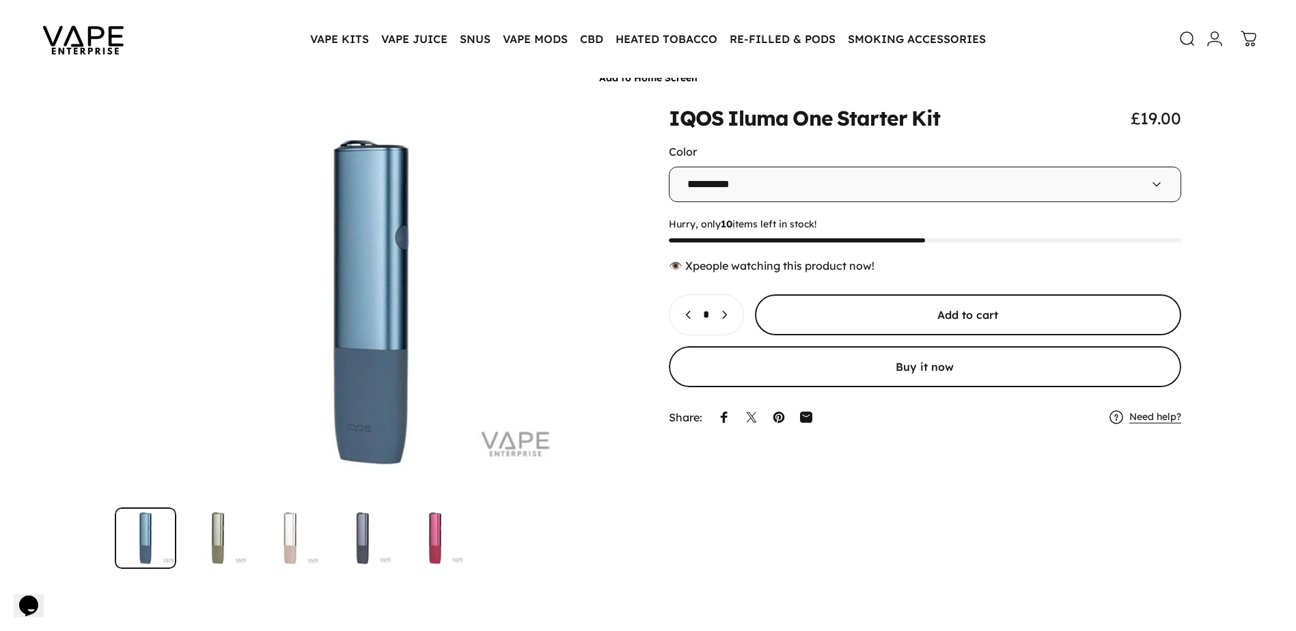
scroll to position [68, 0]
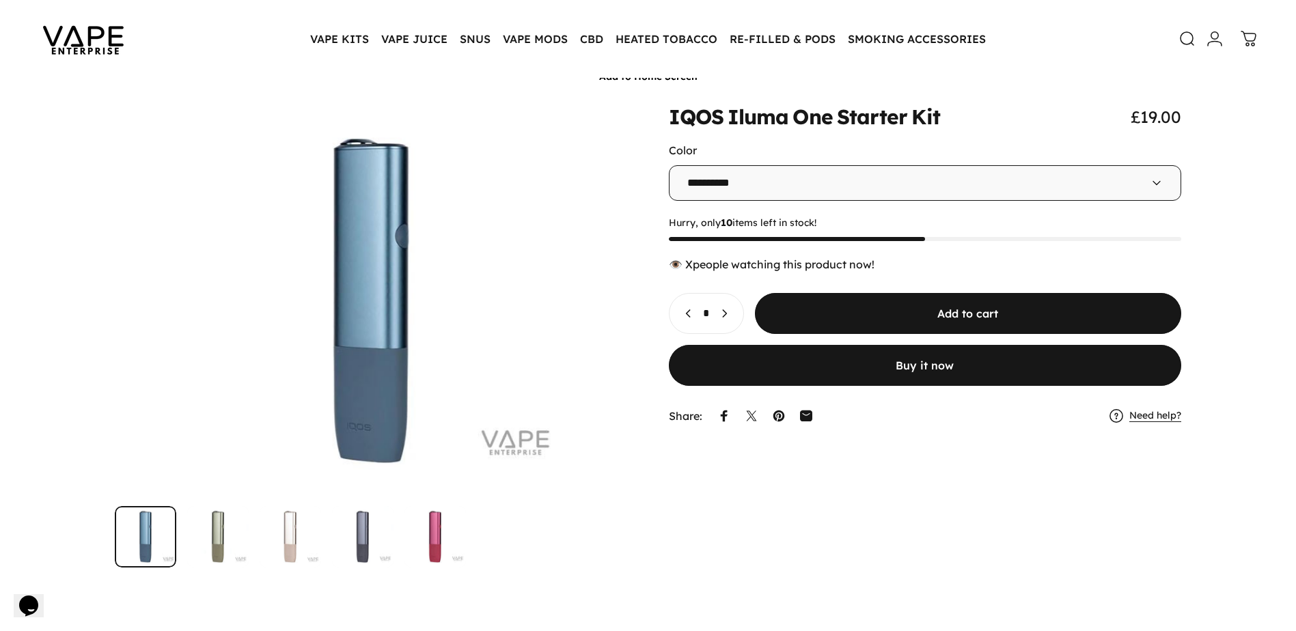
click at [919, 367] on button "Buy it now" at bounding box center [925, 365] width 513 height 41
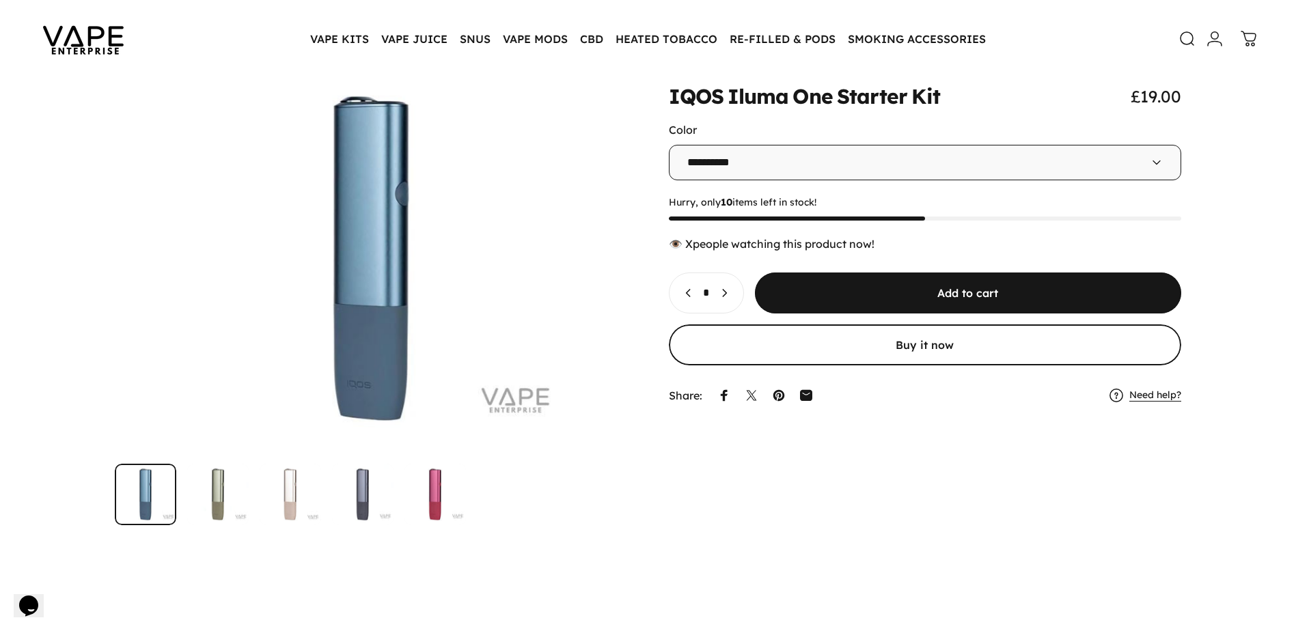
click at [30, 596] on icon "Chat widget" at bounding box center [28, 606] width 19 height 20
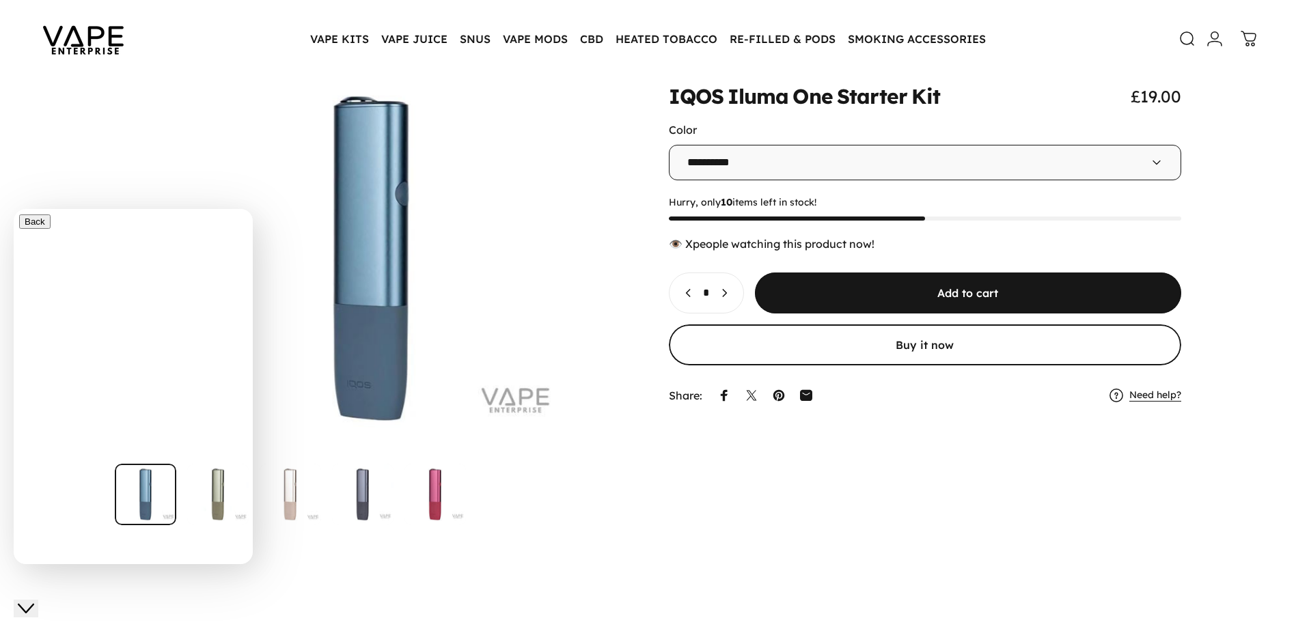
click at [19, 630] on icon at bounding box center [19, 641] width 0 height 0
click at [14, 209] on div "Rate this chat Upload File Insert emoji" at bounding box center [14, 209] width 0 height 0
click at [14, 209] on textarea at bounding box center [14, 209] width 0 height 0
type textarea "**********"
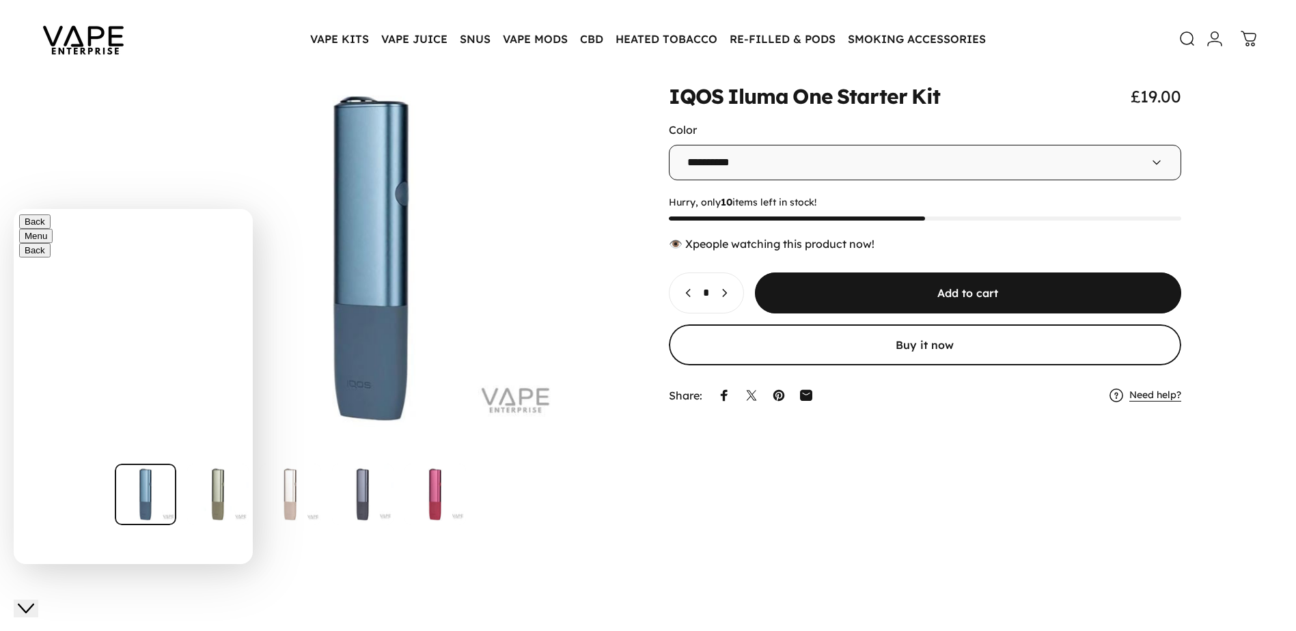
click at [14, 209] on textarea "**********" at bounding box center [14, 209] width 0 height 0
type textarea "*"
click at [14, 209] on textarea "**********" at bounding box center [14, 209] width 0 height 0
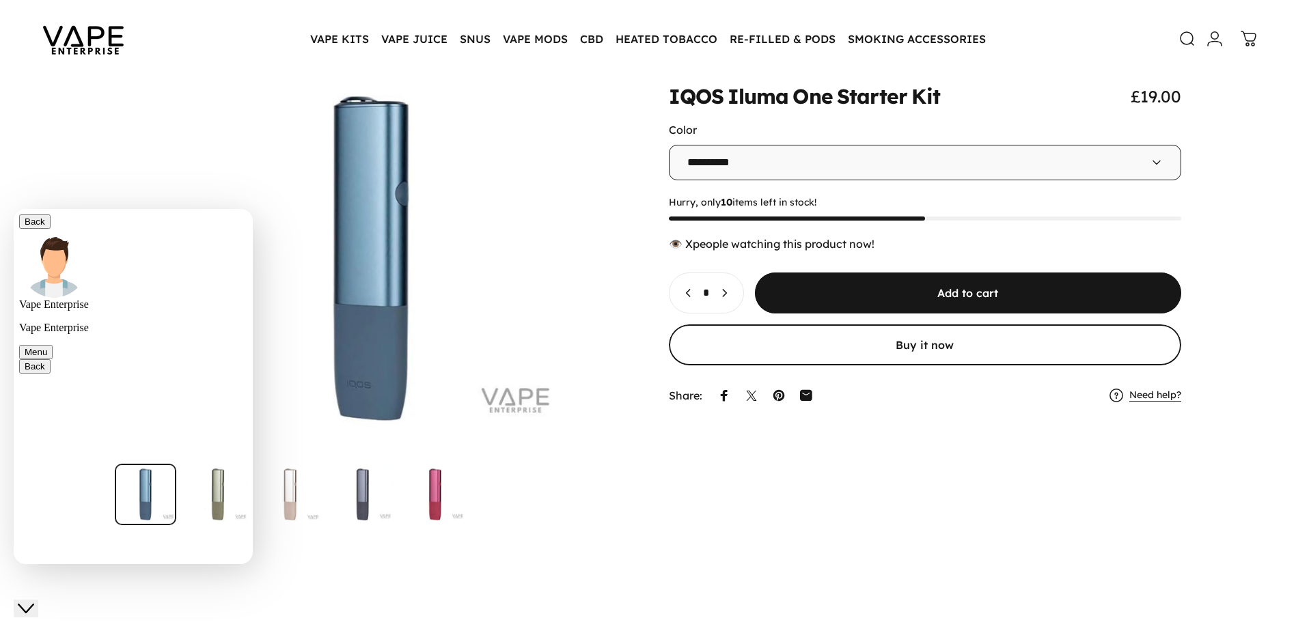
click at [14, 209] on textarea "**********" at bounding box center [14, 209] width 0 height 0
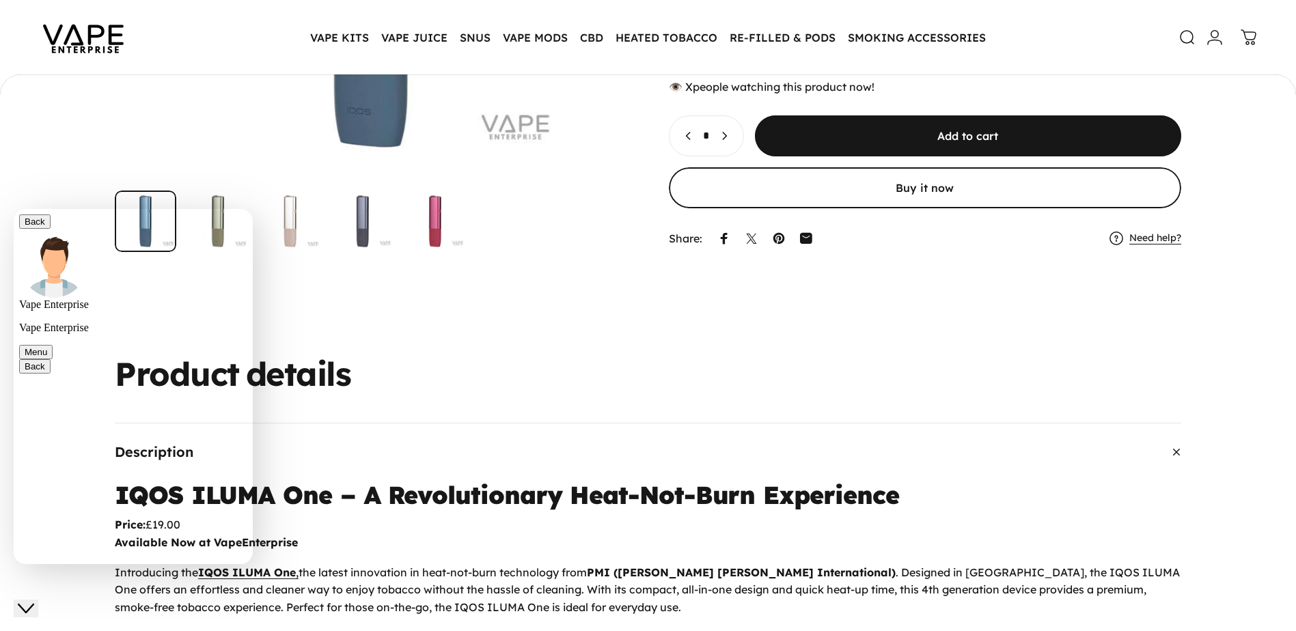
scroll to position [244, 0]
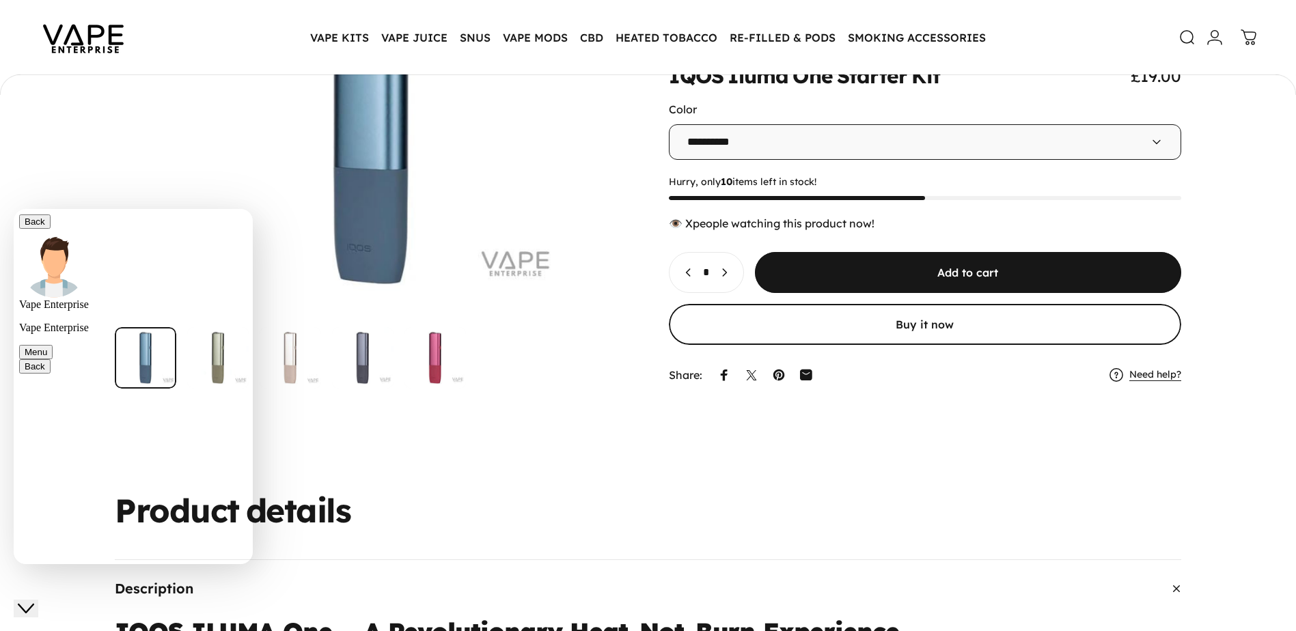
type textarea "**********"
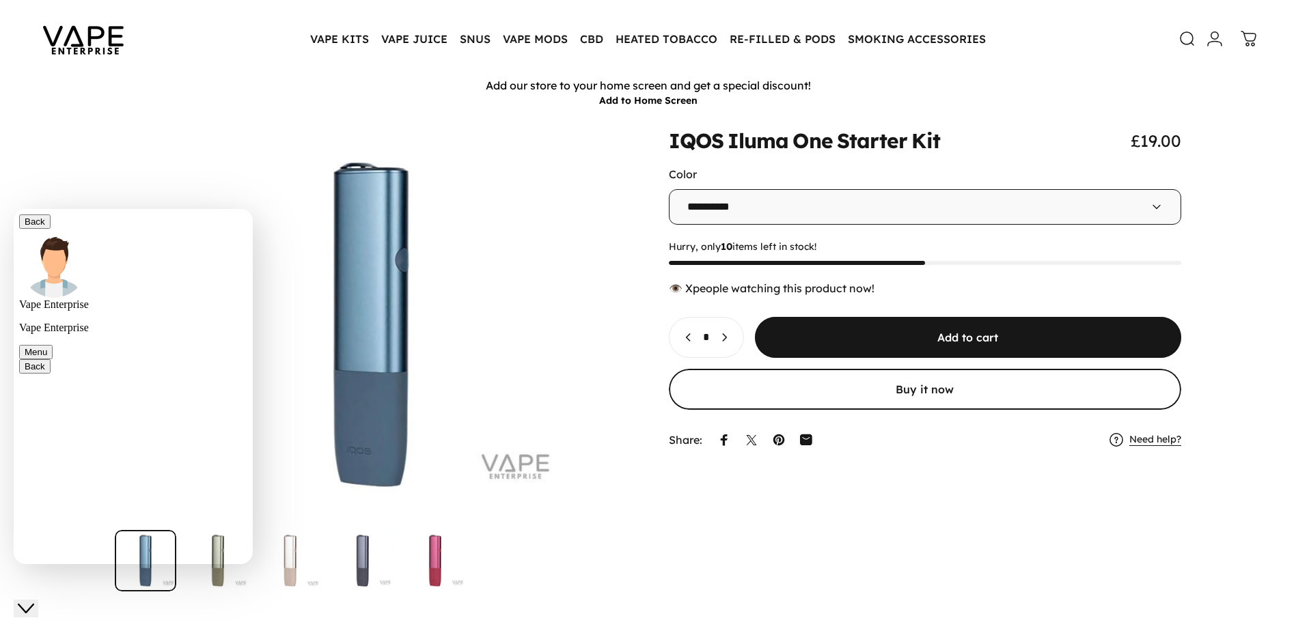
scroll to position [68, 0]
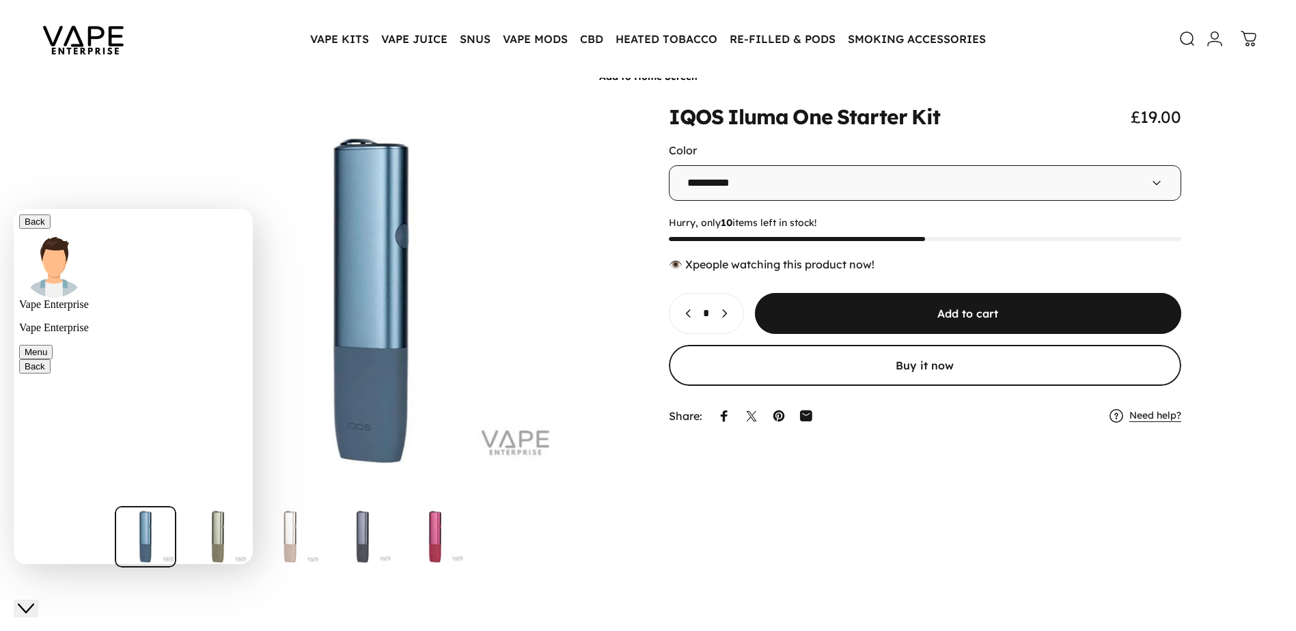
click at [14, 209] on div "**********" at bounding box center [14, 209] width 0 height 0
click at [14, 209] on textarea "**********" at bounding box center [14, 209] width 0 height 0
type textarea "**********"
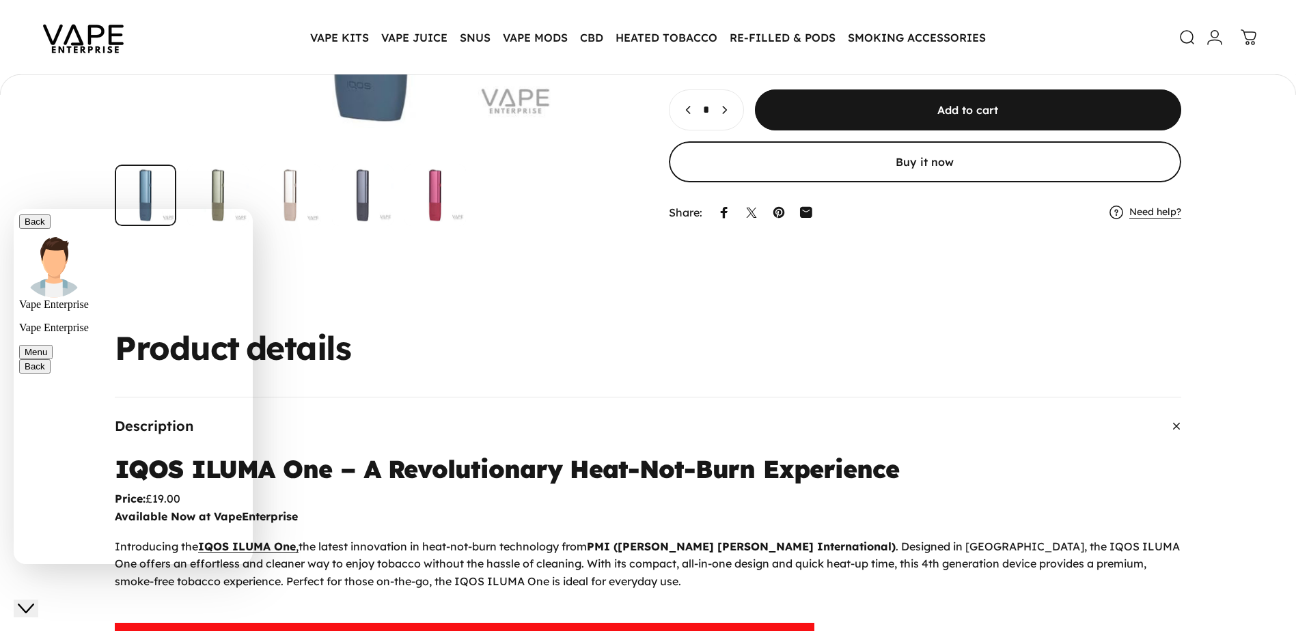
scroll to position [199, 0]
click at [14, 209] on div "**********" at bounding box center [14, 209] width 0 height 0
click at [14, 209] on textarea "**********" at bounding box center [14, 209] width 0 height 0
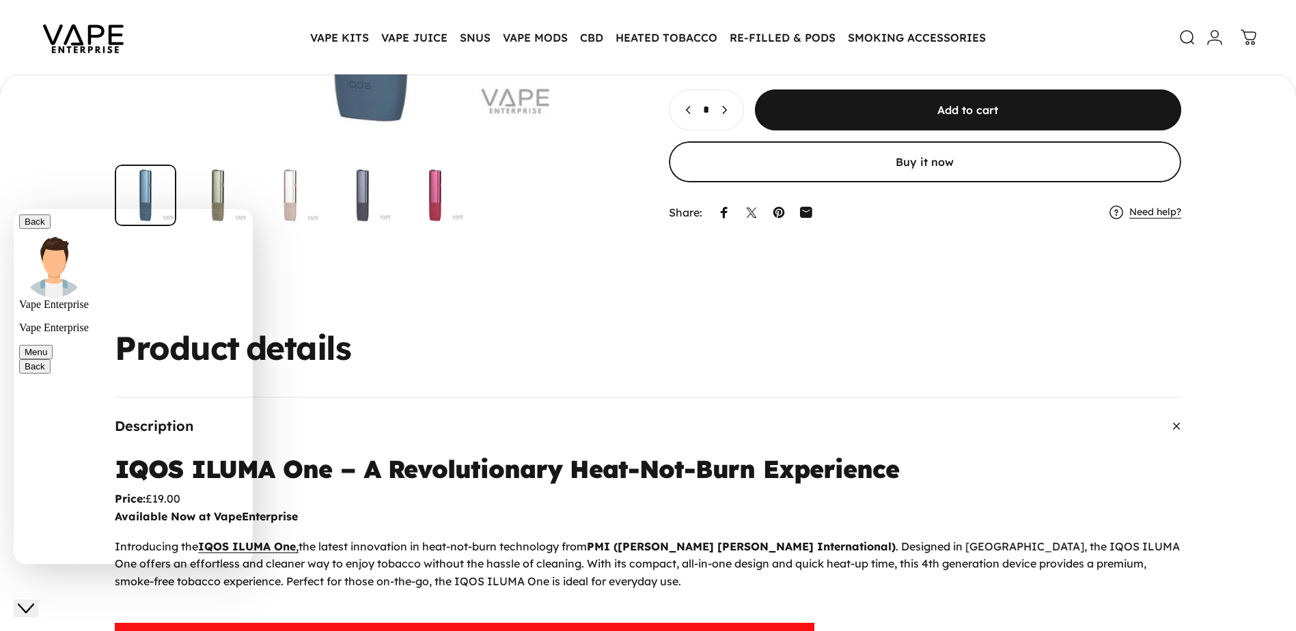
scroll to position [475, 0]
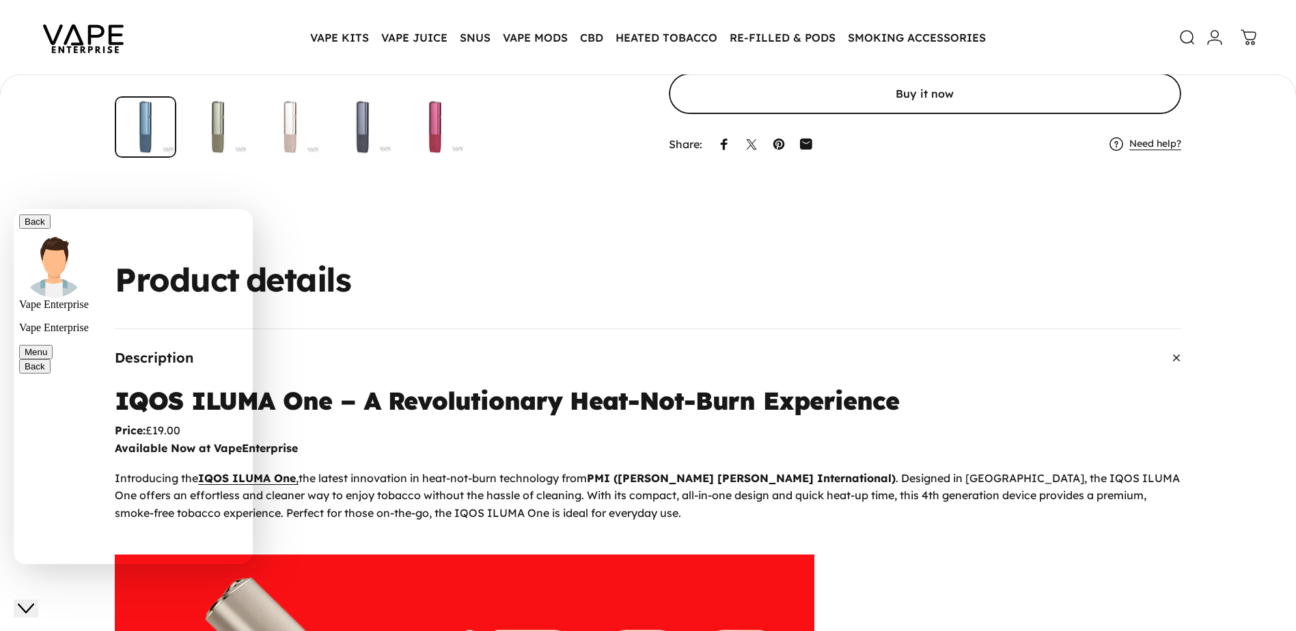
type textarea "*"
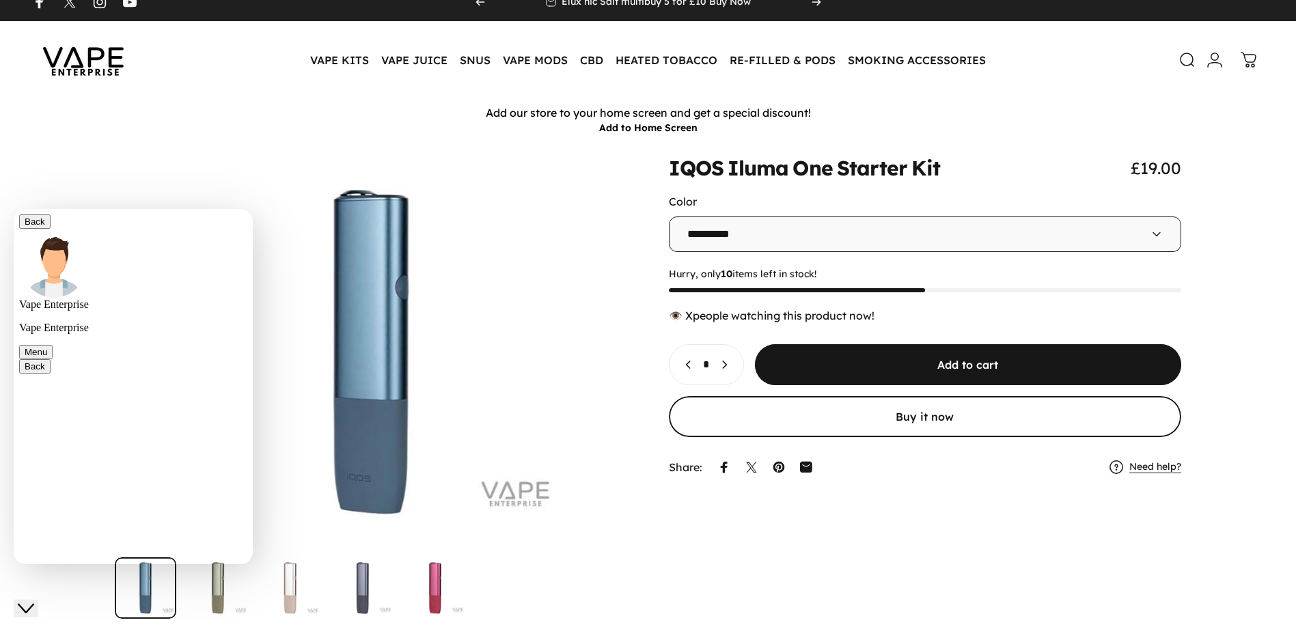
scroll to position [0, 0]
